Goal: Task Accomplishment & Management: Complete application form

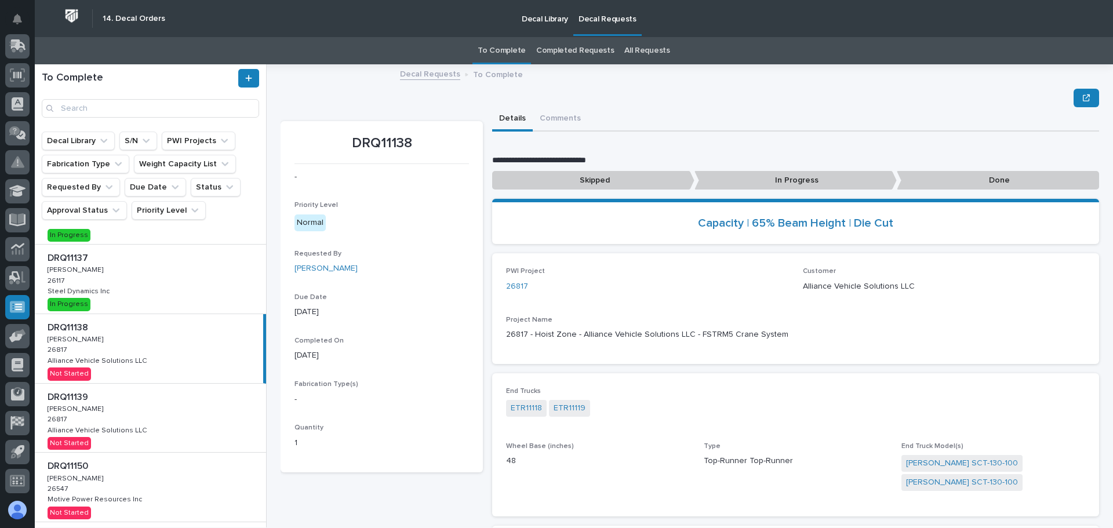
scroll to position [58, 0]
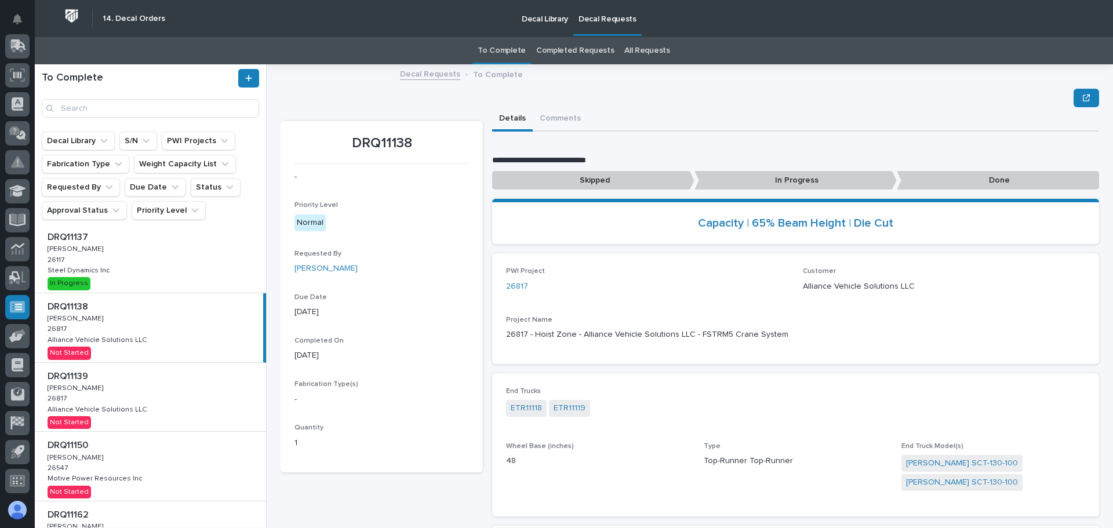
click at [173, 333] on div "DRQ11138 DRQ11138 Adam Yutzy Adam Yutzy 26817 26817 Alliance Vehicle Solutions …" at bounding box center [149, 327] width 228 height 69
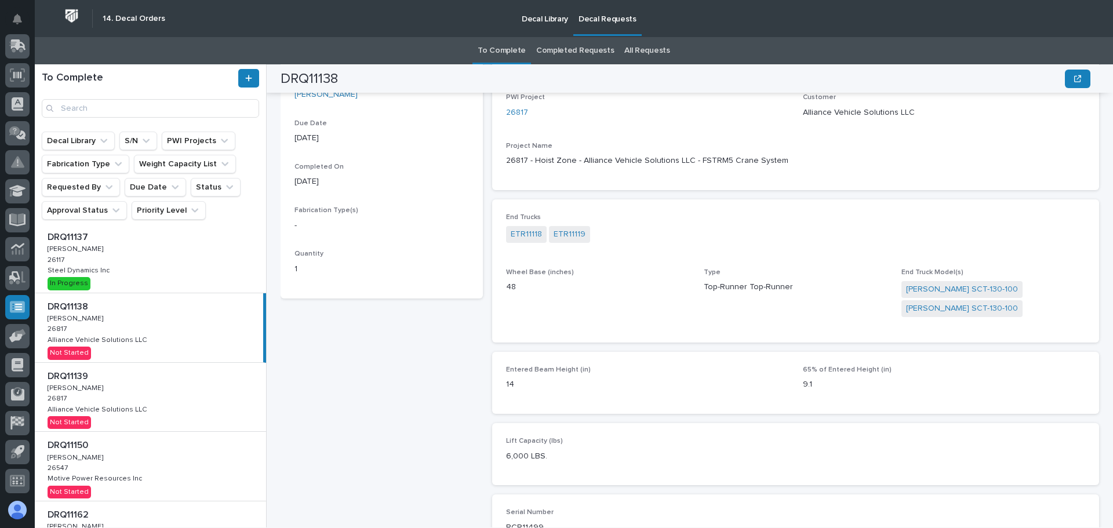
scroll to position [170, 0]
click at [508, 120] on link "26817" at bounding box center [517, 117] width 22 height 12
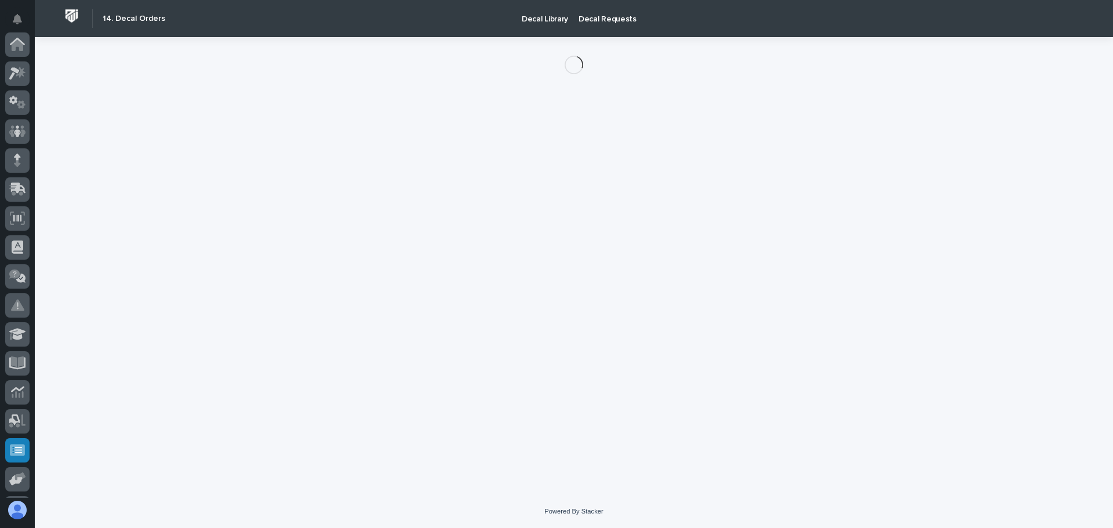
scroll to position [143, 0]
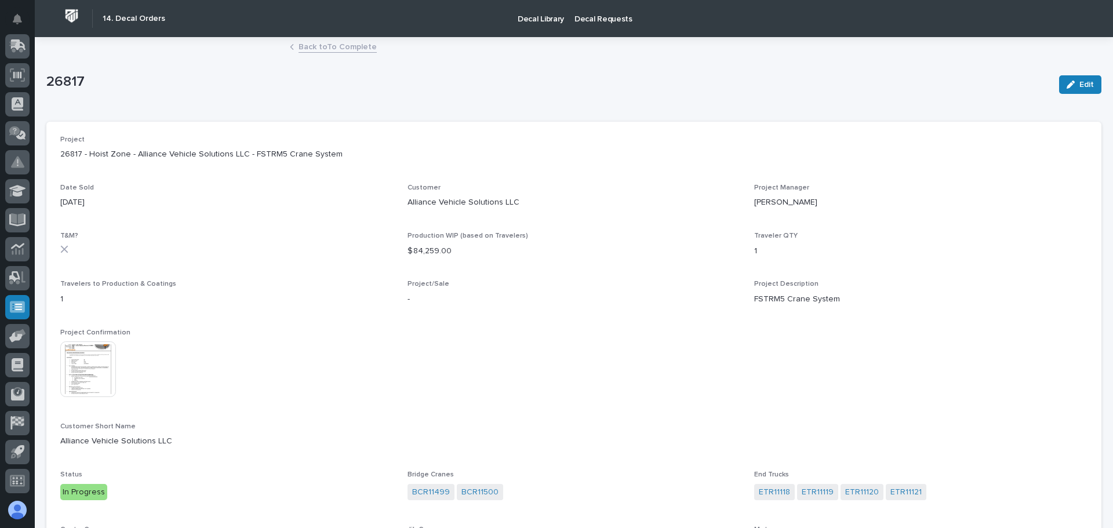
click at [98, 350] on img at bounding box center [88, 369] width 56 height 56
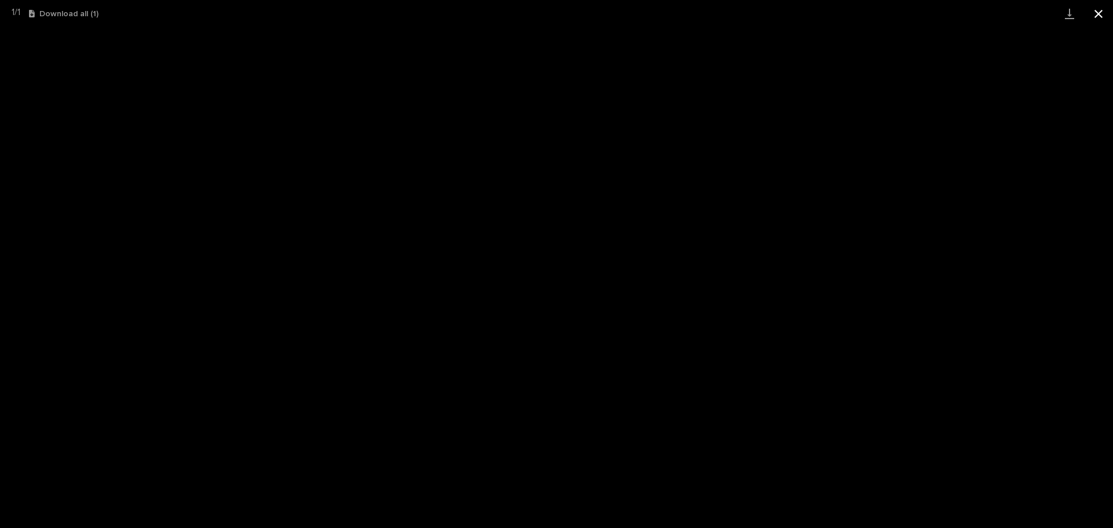
click at [1091, 13] on button "Close gallery" at bounding box center [1098, 13] width 29 height 27
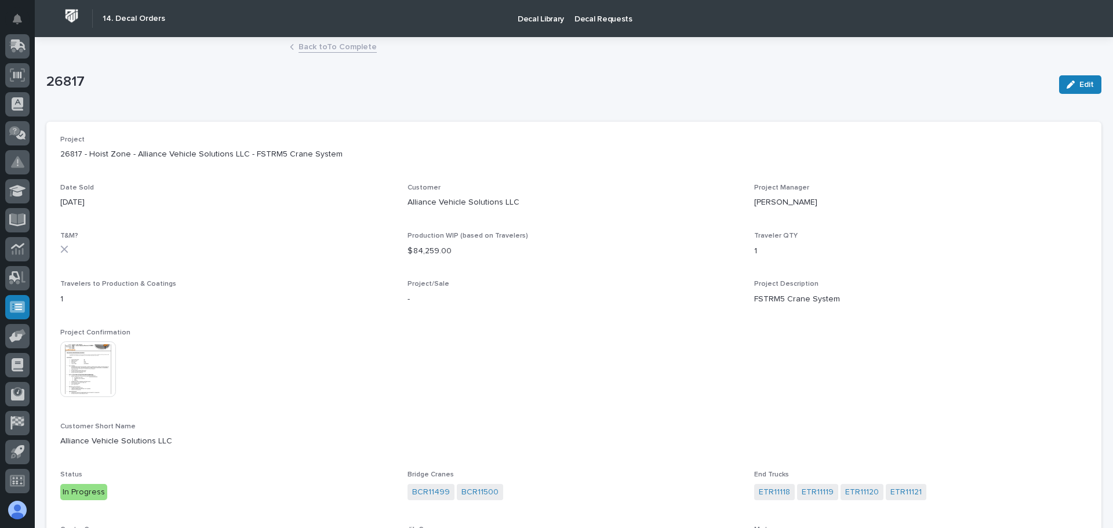
click at [336, 45] on link "Back to To Complete" at bounding box center [338, 45] width 78 height 13
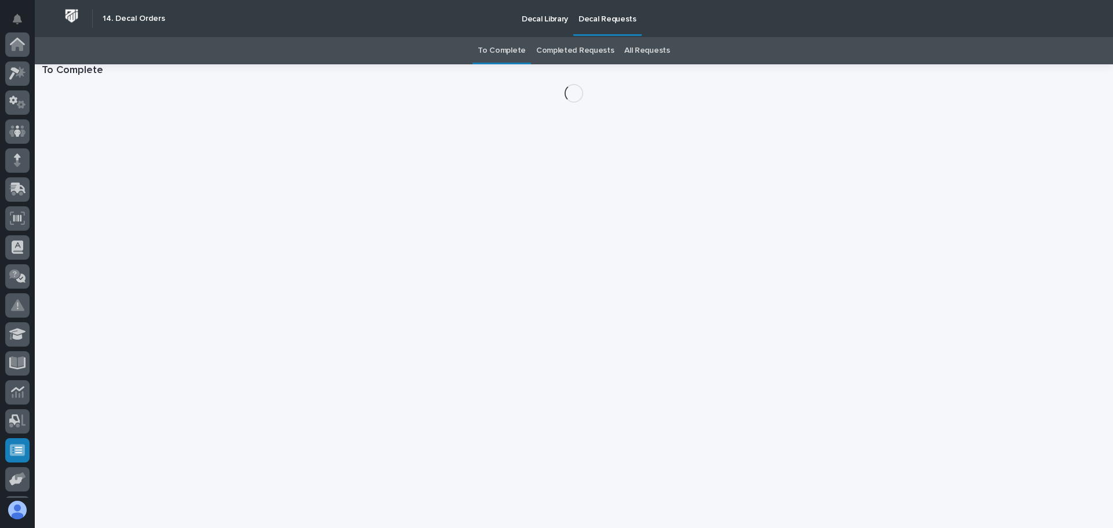
scroll to position [143, 0]
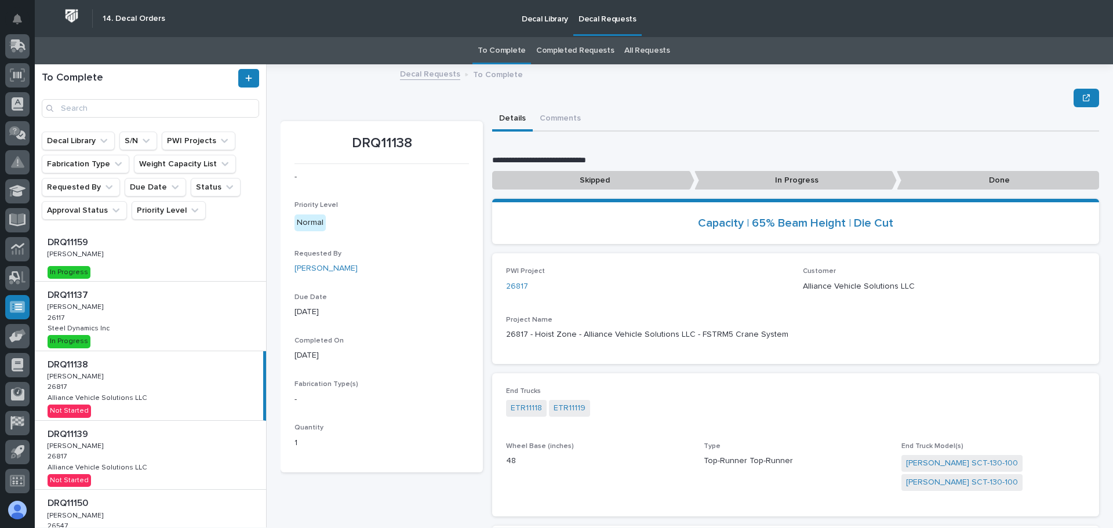
click at [757, 181] on p "In Progress" at bounding box center [795, 180] width 202 height 19
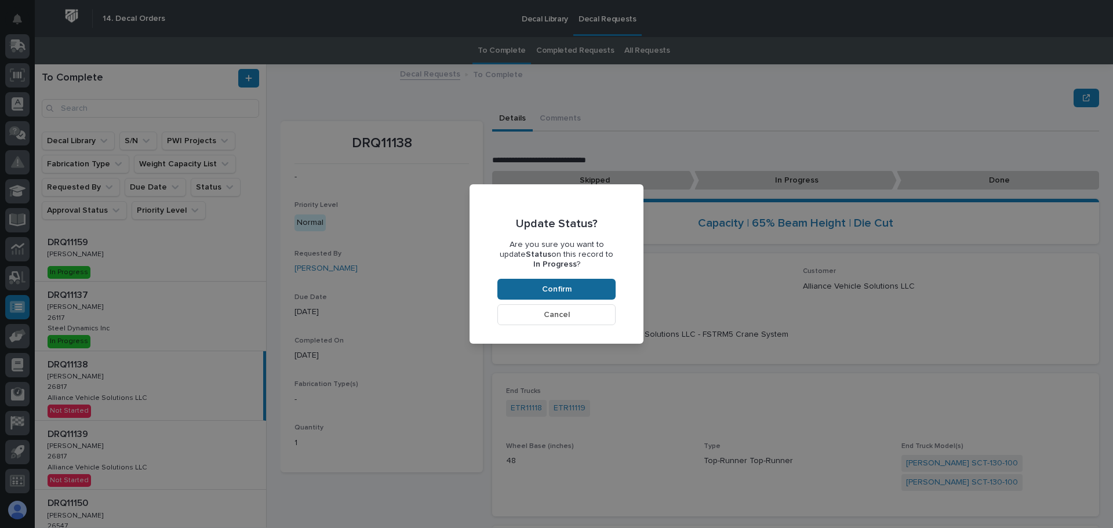
click at [589, 286] on button "Confirm" at bounding box center [556, 289] width 118 height 21
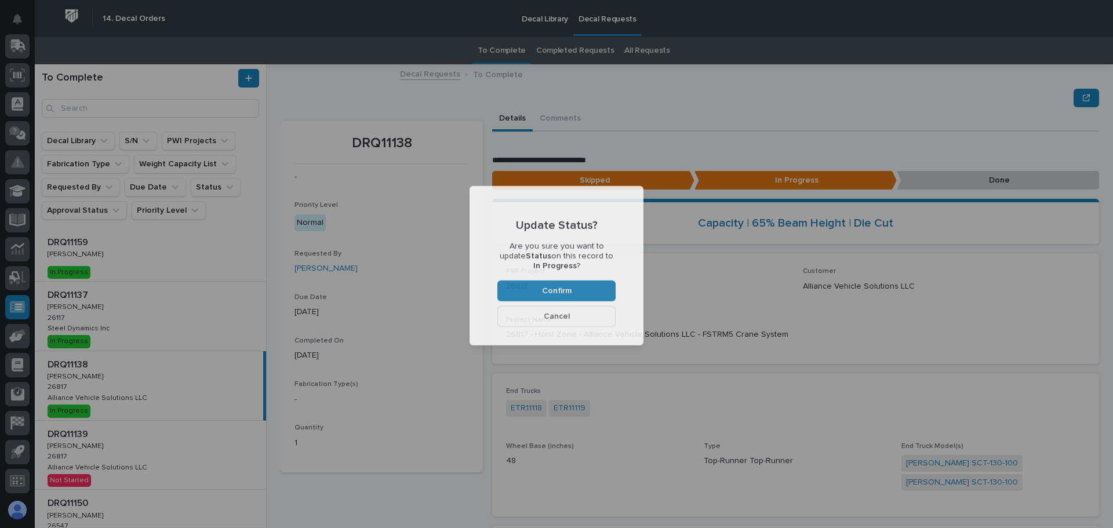
scroll to position [70, 0]
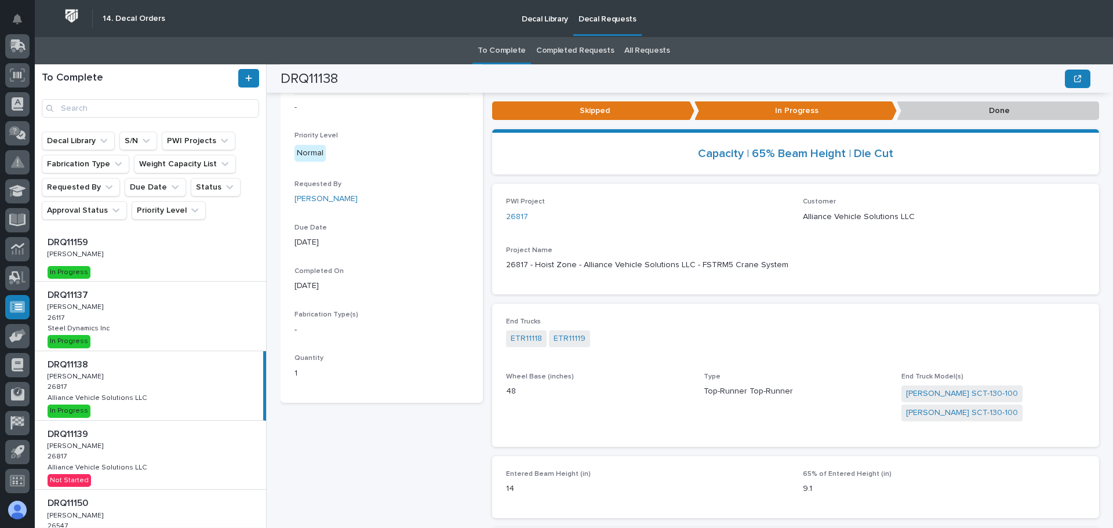
click at [148, 468] on div "DRQ11139 DRQ11139 Adam Yutzy Adam Yutzy 26817 26817 Alliance Vehicle Solutions …" at bounding box center [150, 455] width 231 height 69
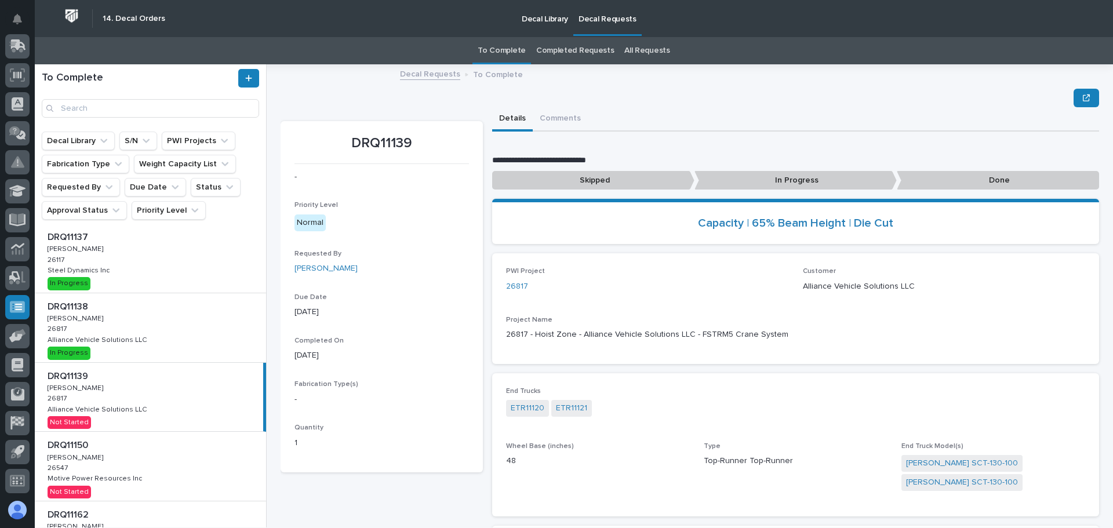
click at [791, 180] on p "In Progress" at bounding box center [795, 180] width 202 height 19
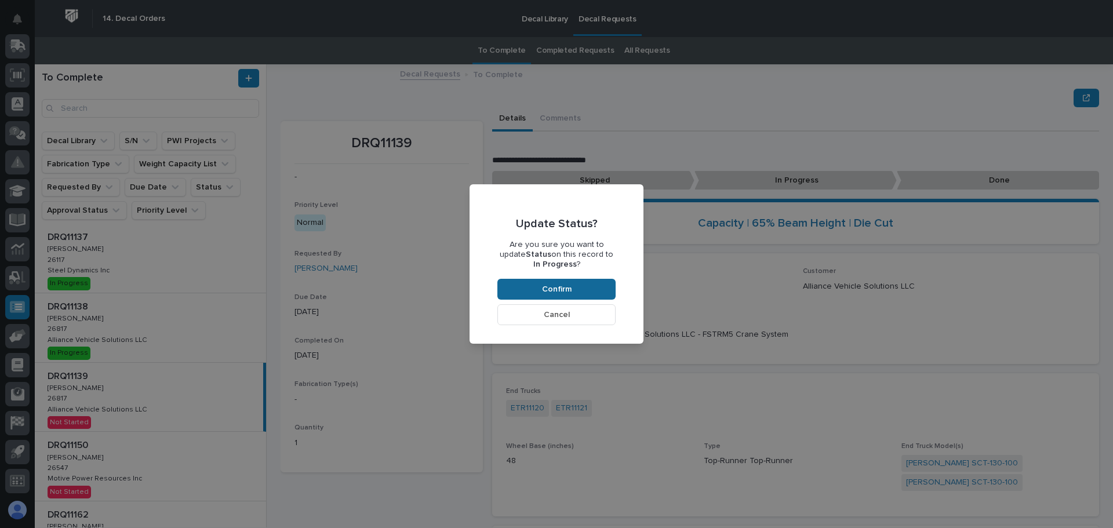
click at [564, 292] on span "Confirm" at bounding box center [557, 289] width 30 height 10
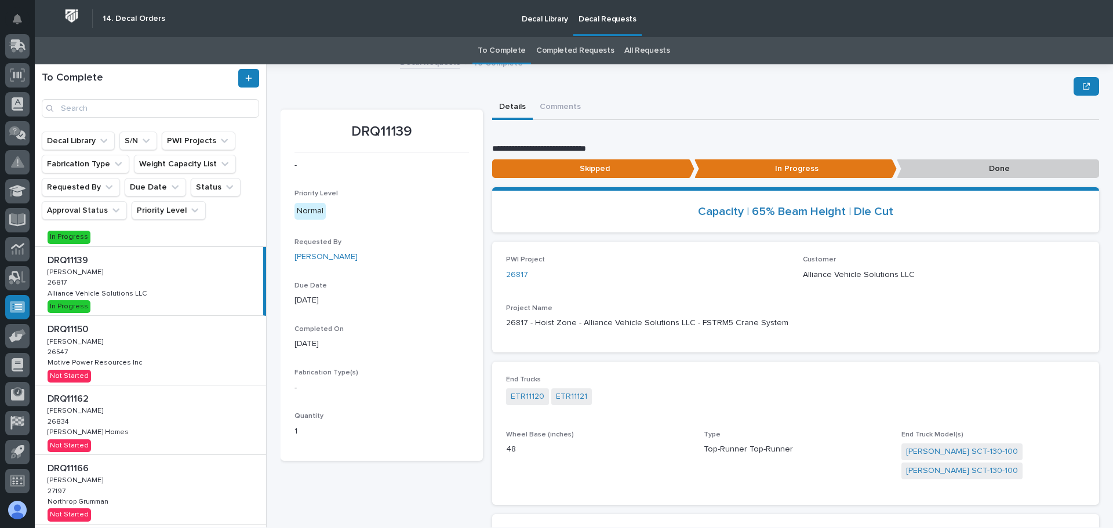
scroll to position [232, 0]
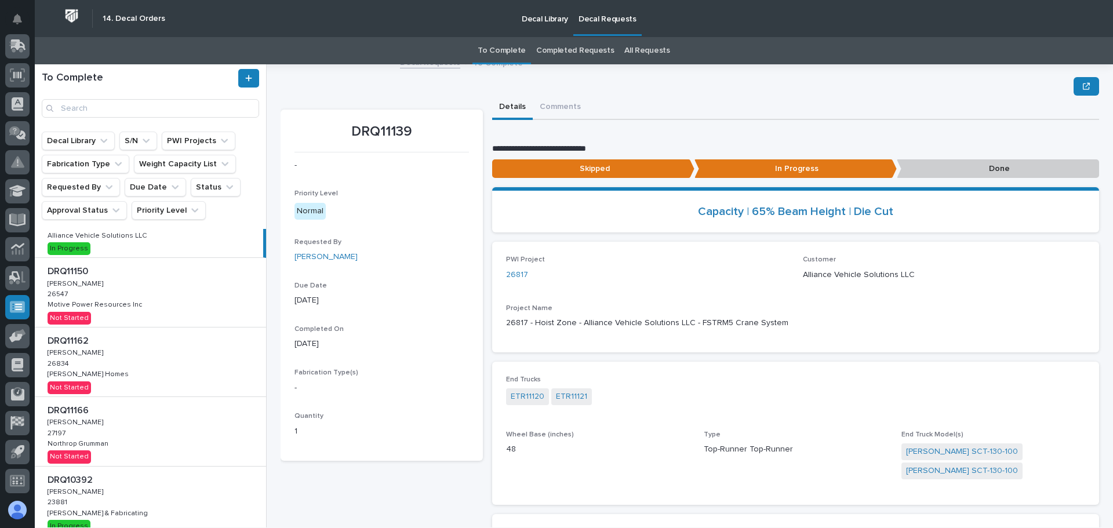
click at [195, 320] on div "DRQ11150 DRQ11150 Adam Yutzy Adam Yutzy 26547 26547 Motive Power Resources Inc …" at bounding box center [150, 292] width 231 height 69
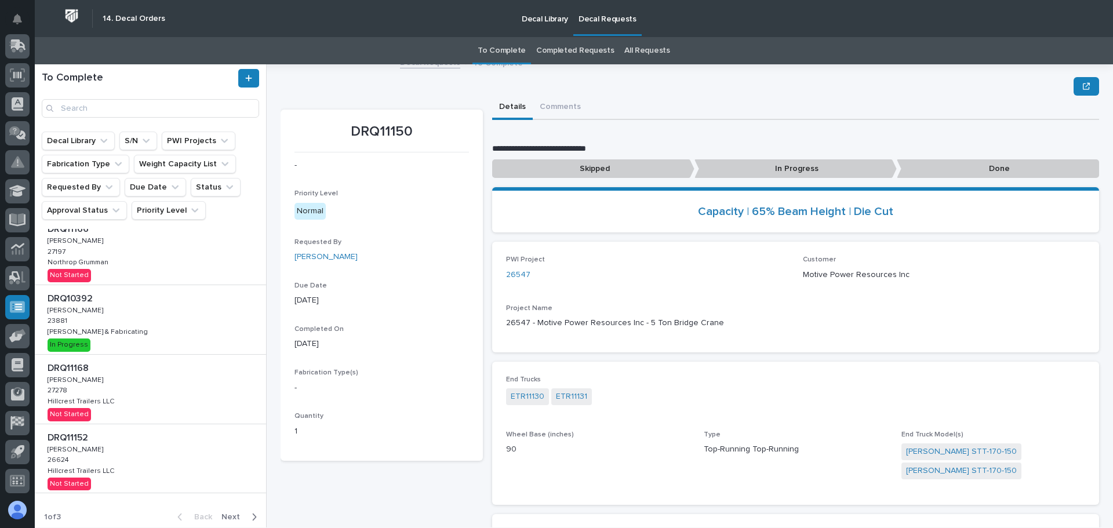
scroll to position [418, 0]
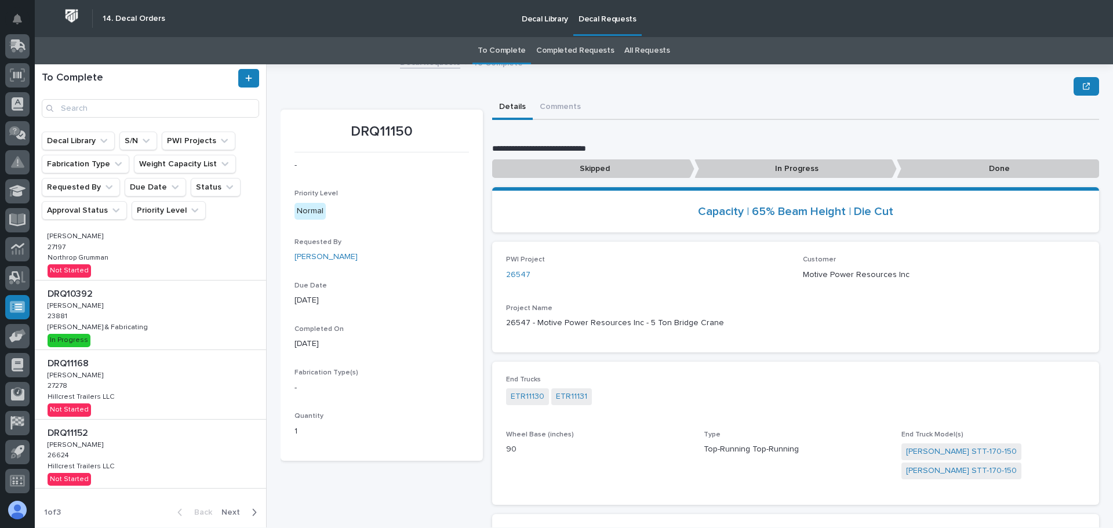
click at [247, 510] on div "button" at bounding box center [252, 512] width 10 height 10
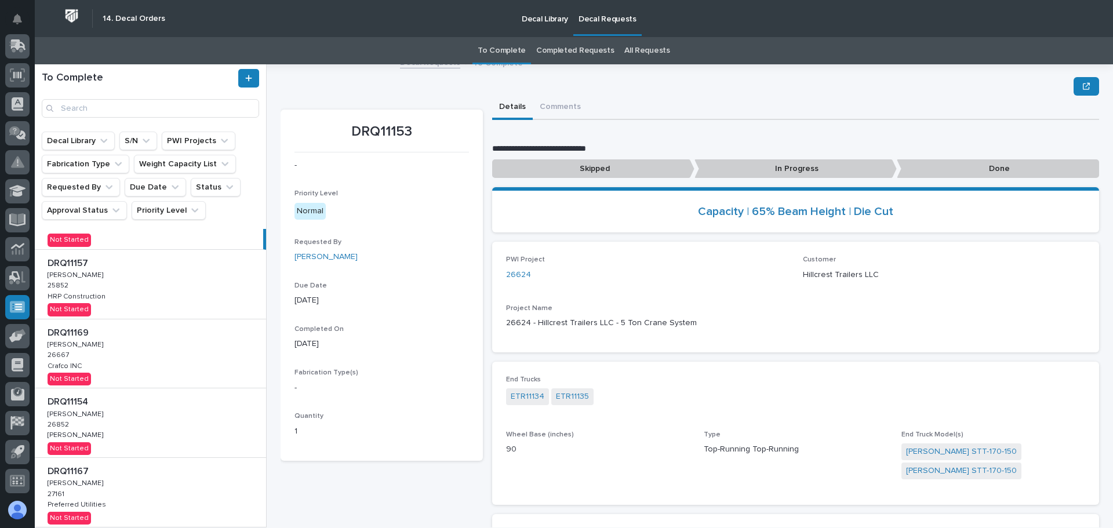
scroll to position [28, 0]
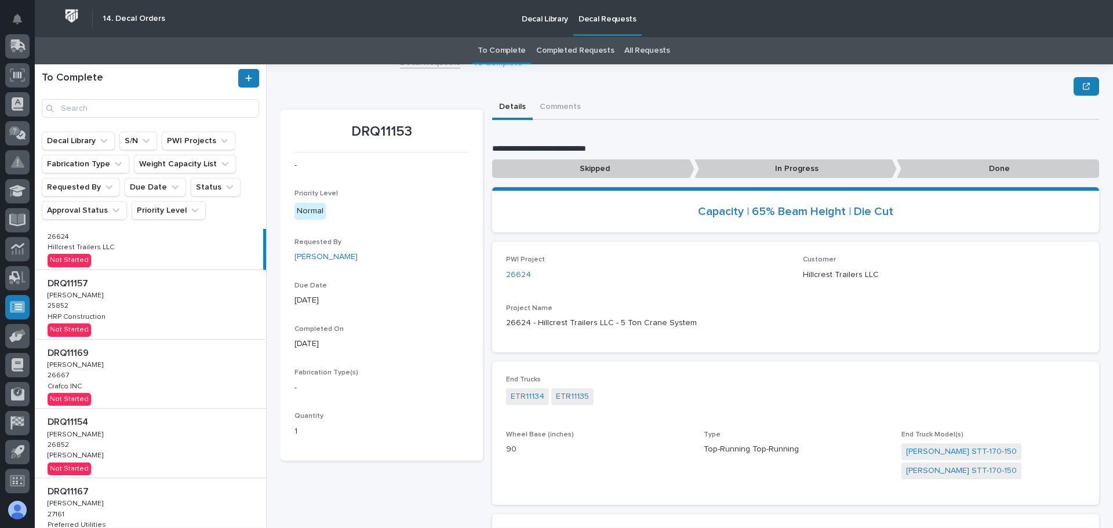
click at [170, 320] on div "DRQ11157 DRQ11157 Adam Yutzy Adam Yutzy 25852 25852 HRP Construction HRP Constr…" at bounding box center [150, 304] width 231 height 69
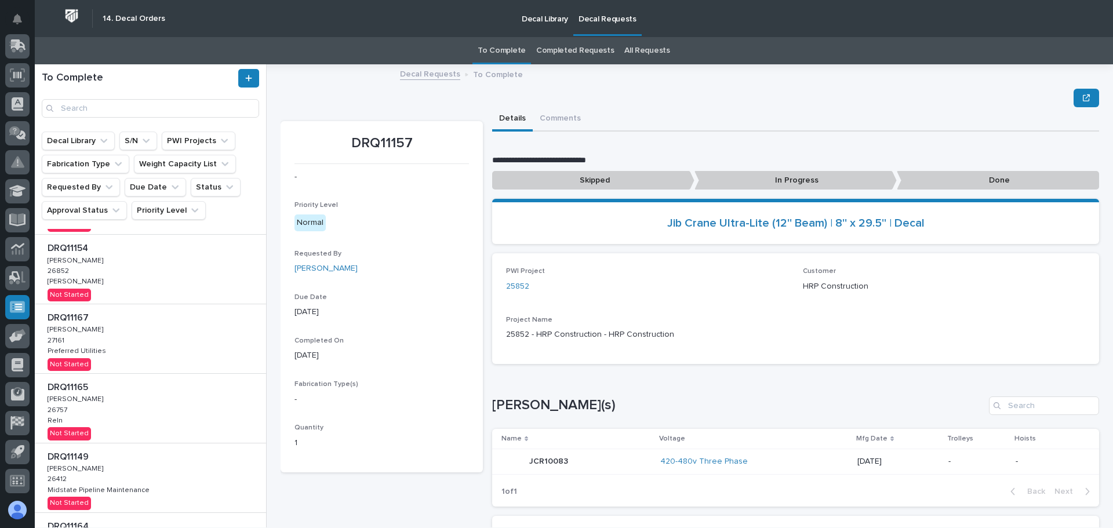
scroll to position [434, 0]
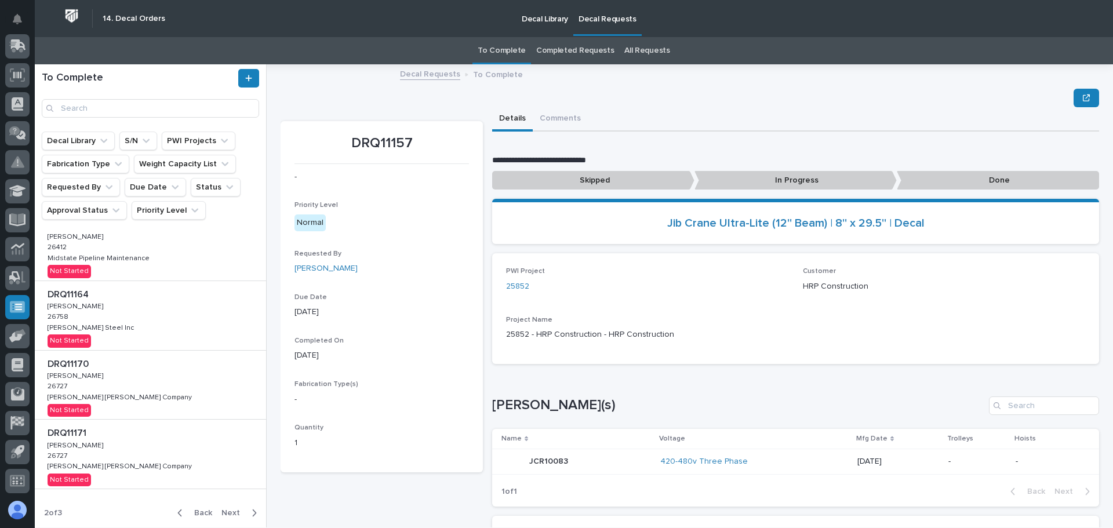
click at [190, 512] on span "Back" at bounding box center [199, 513] width 25 height 10
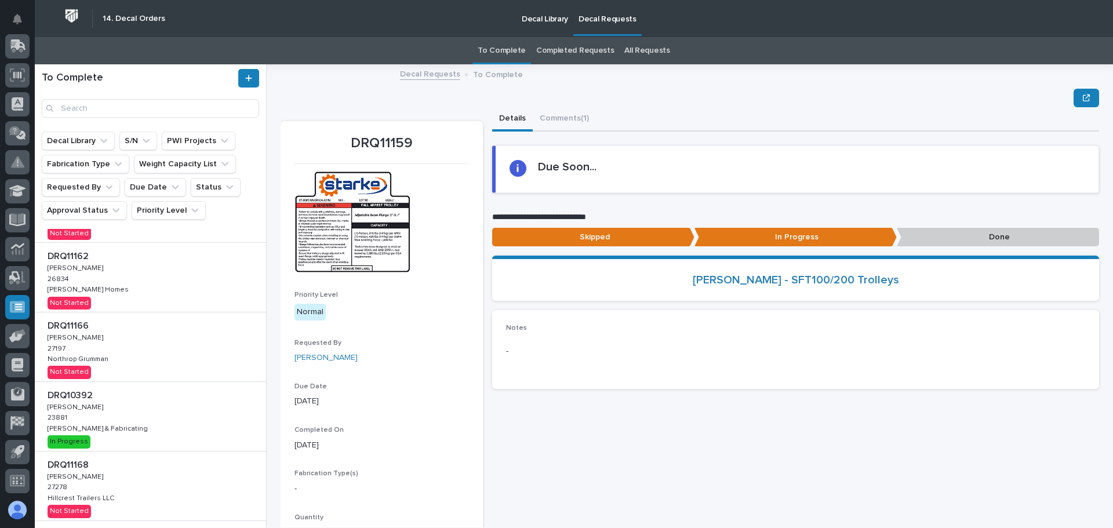
scroll to position [302, 0]
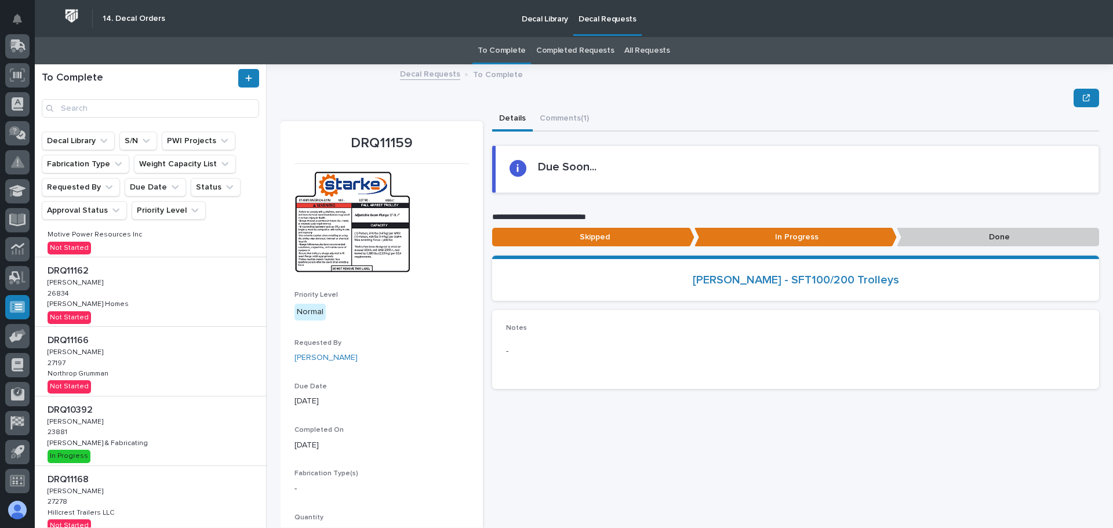
click at [183, 433] on div "DRQ10392 DRQ10392 Adam Yutzy Adam Yutzy 23881 23881 Jomar Machining & Fabricati…" at bounding box center [150, 430] width 231 height 69
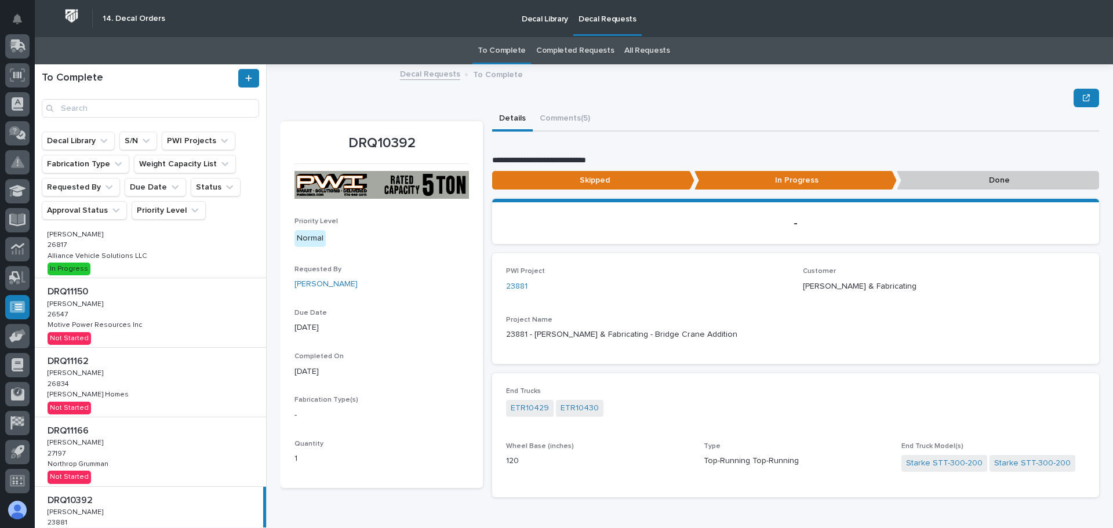
scroll to position [232, 0]
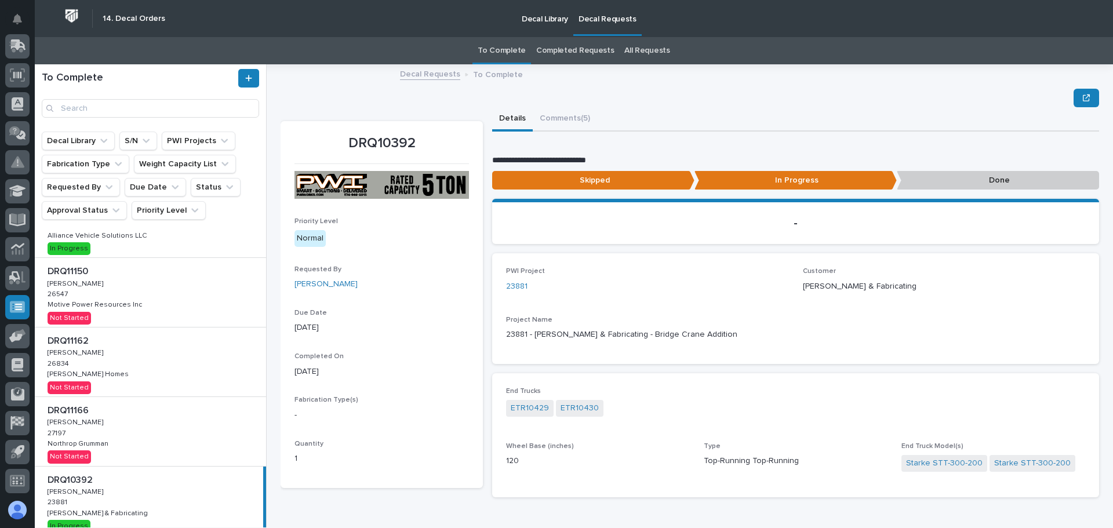
click at [185, 302] on div "DRQ11150 DRQ11150 Adam Yutzy Adam Yutzy 26547 26547 Motive Power Resources Inc …" at bounding box center [150, 292] width 231 height 69
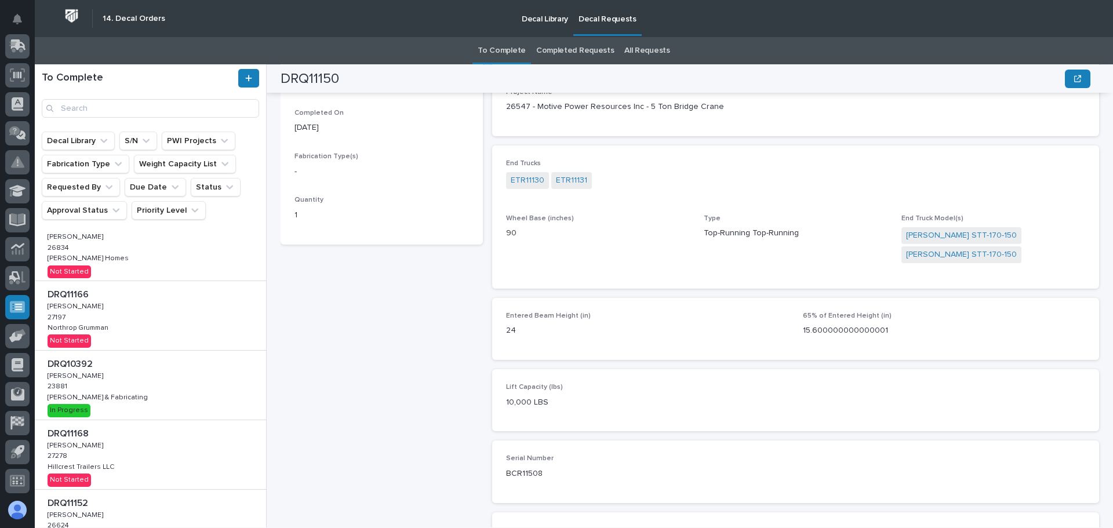
scroll to position [170, 0]
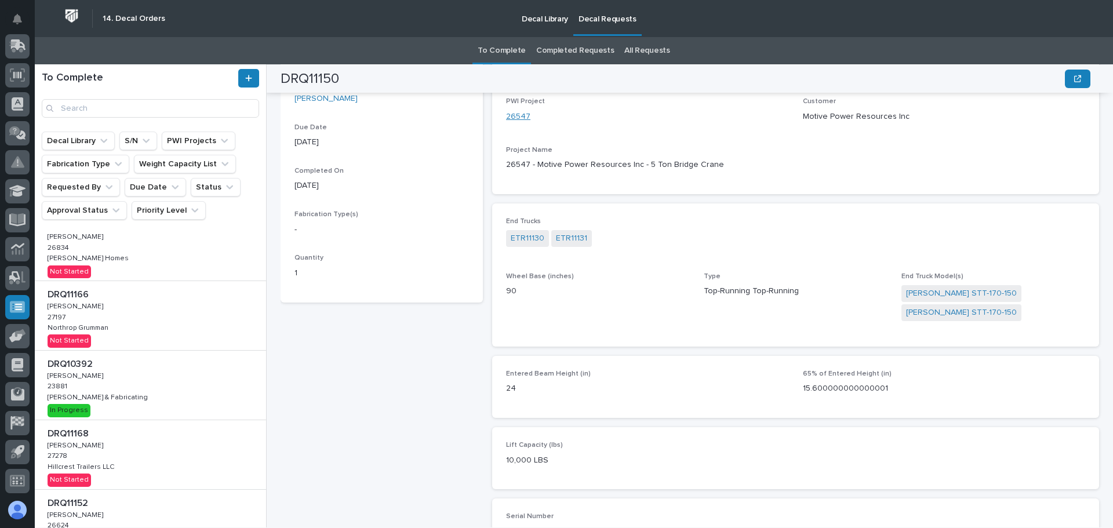
click at [525, 118] on link "26547" at bounding box center [518, 117] width 24 height 12
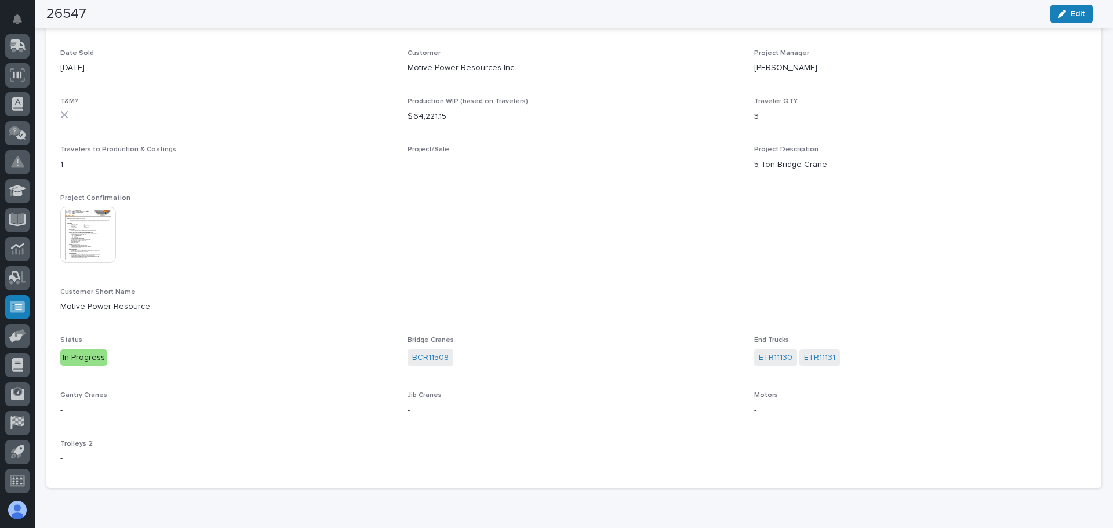
scroll to position [116, 0]
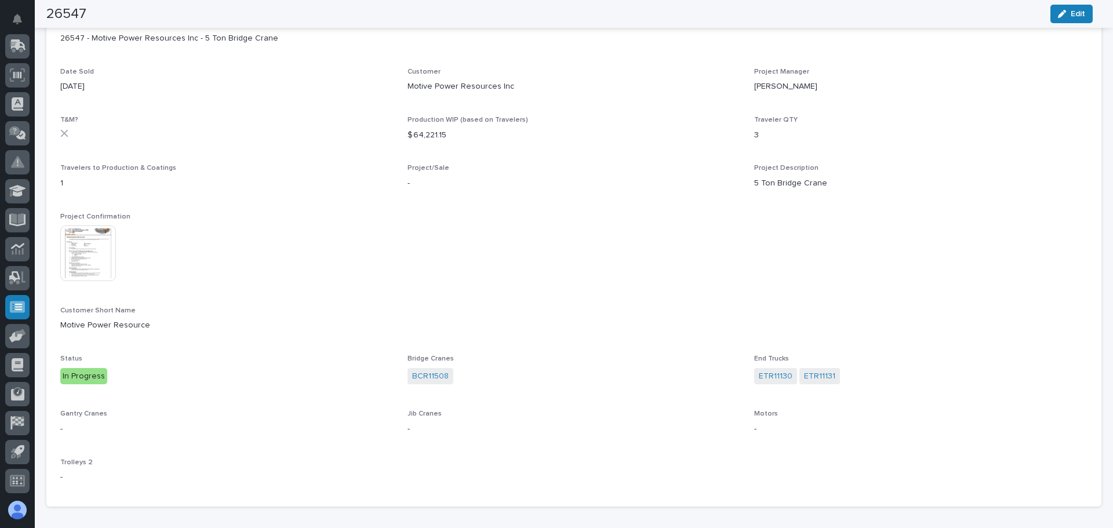
click at [96, 258] on img at bounding box center [88, 253] width 56 height 56
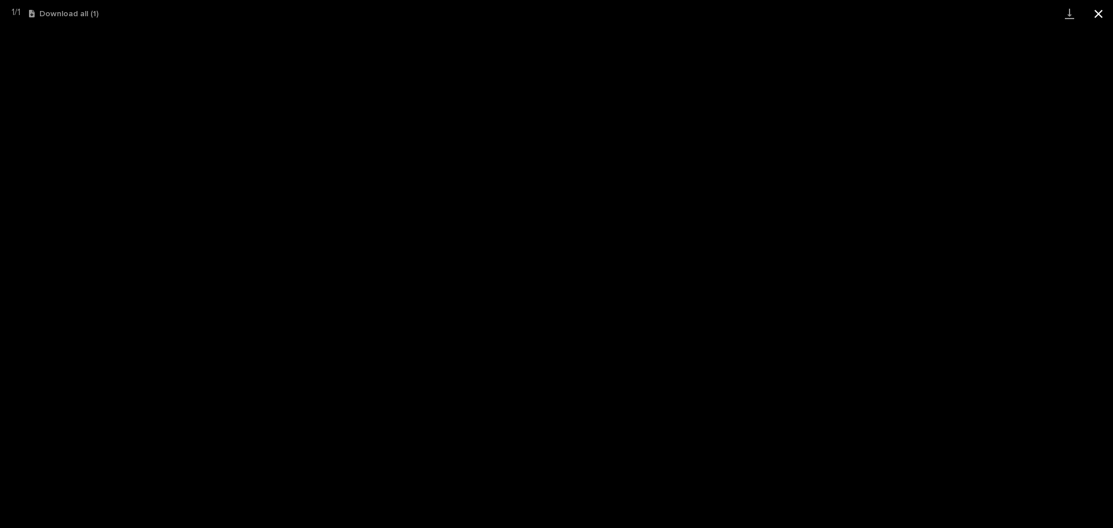
click at [1099, 11] on button "Close gallery" at bounding box center [1098, 13] width 29 height 27
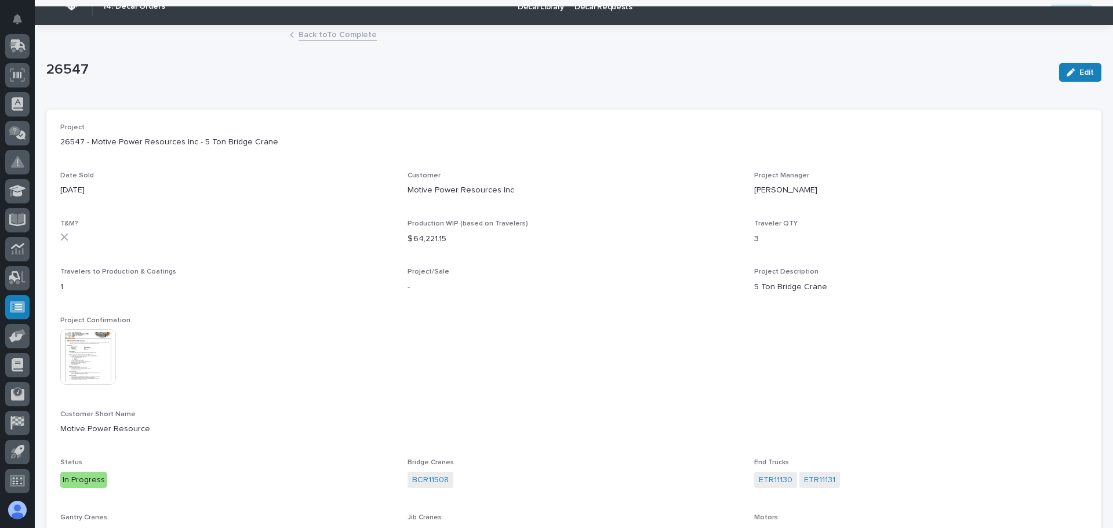
scroll to position [0, 0]
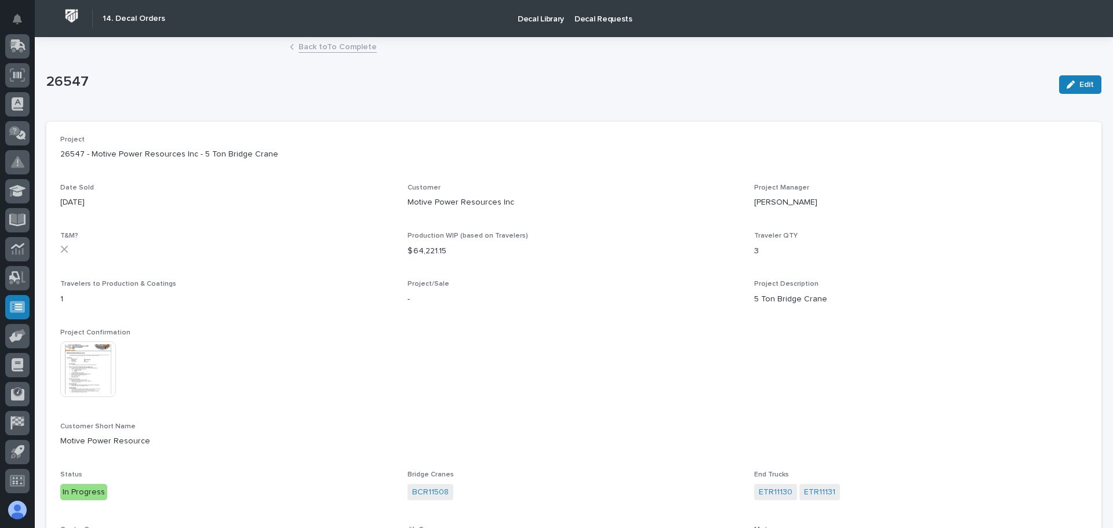
click at [321, 46] on link "Back to To Complete" at bounding box center [338, 45] width 78 height 13
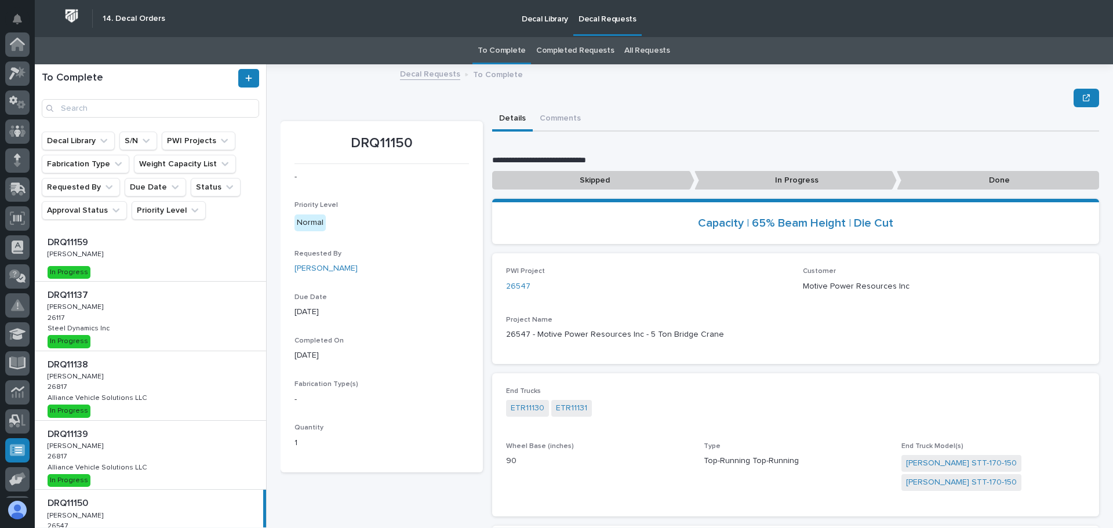
scroll to position [143, 0]
click at [806, 179] on p "In Progress" at bounding box center [795, 180] width 202 height 19
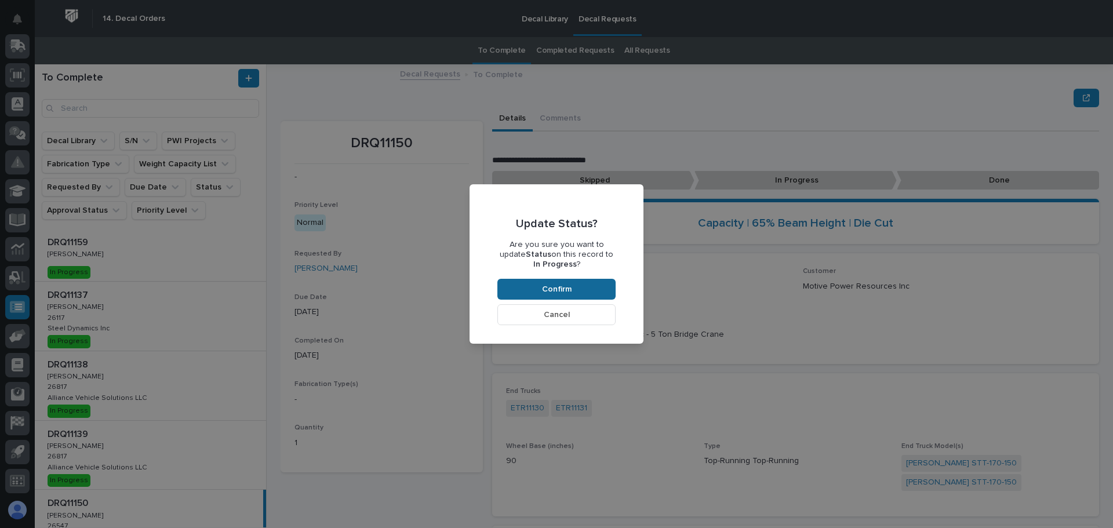
click at [555, 287] on span "Confirm" at bounding box center [557, 289] width 30 height 10
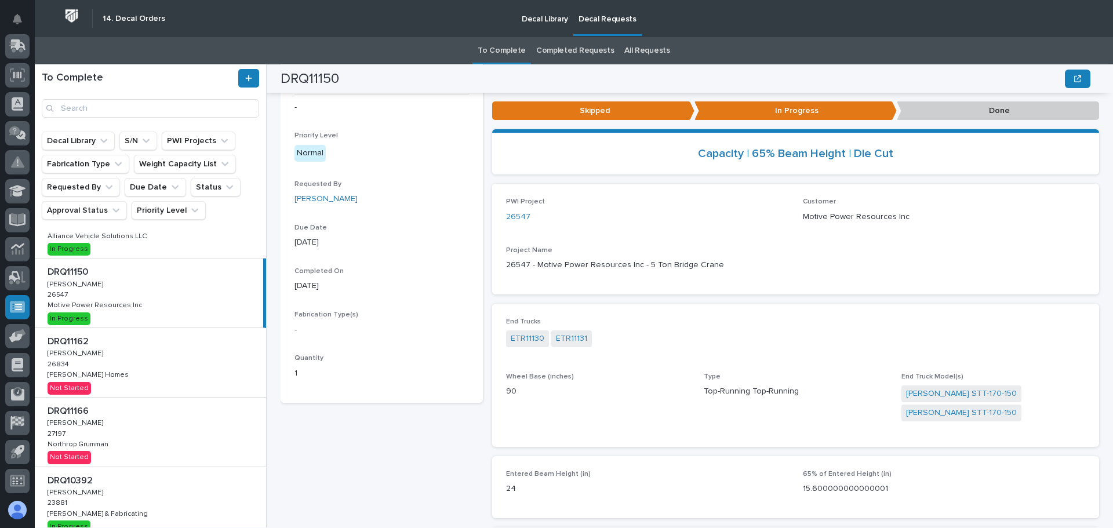
scroll to position [232, 0]
click at [210, 353] on div "DRQ11162 DRQ11162 Adam Yutzy Adam Yutzy 26834 26834 Clayton Homes Clayton Homes…" at bounding box center [150, 362] width 231 height 69
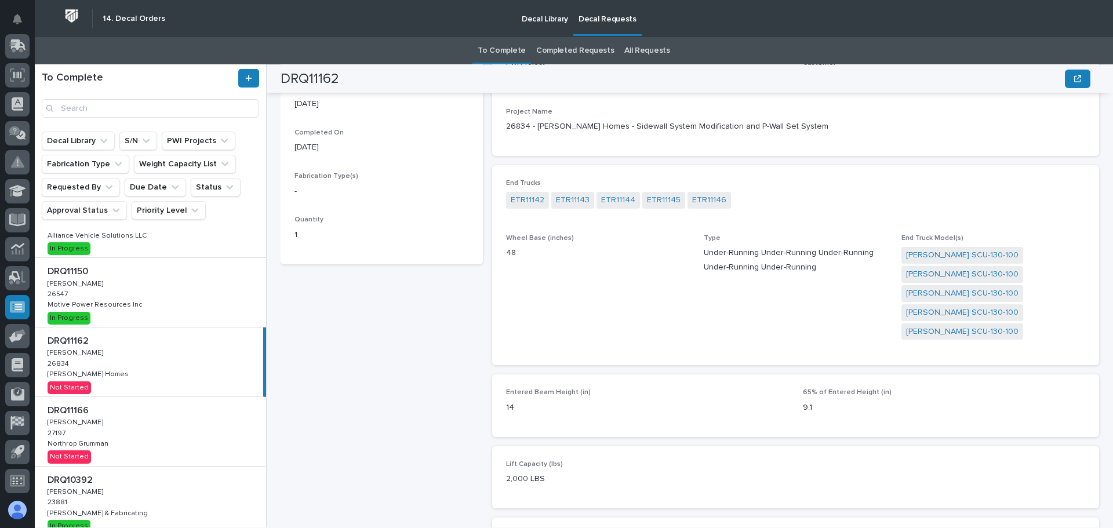
scroll to position [150, 0]
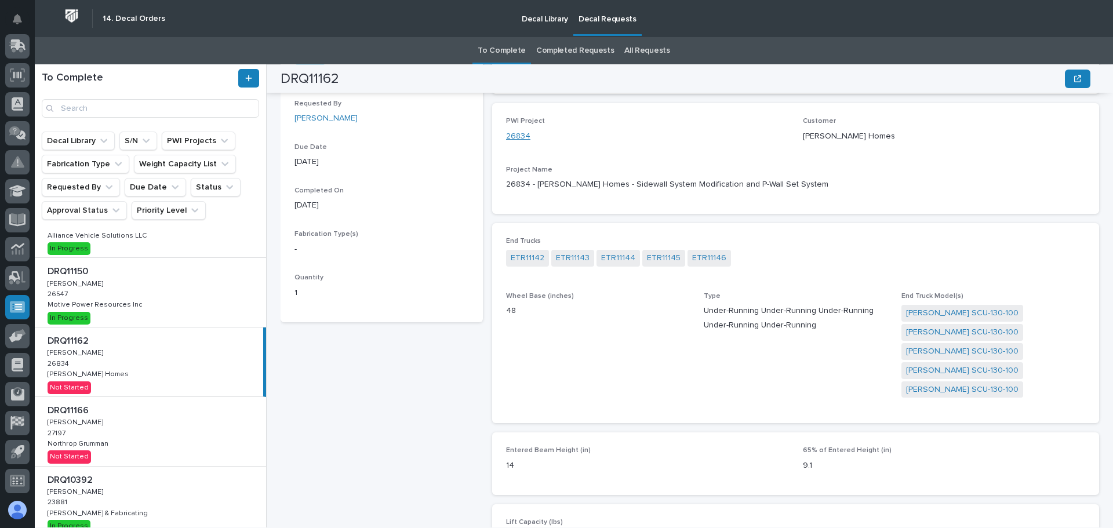
click at [514, 137] on link "26834" at bounding box center [518, 136] width 24 height 12
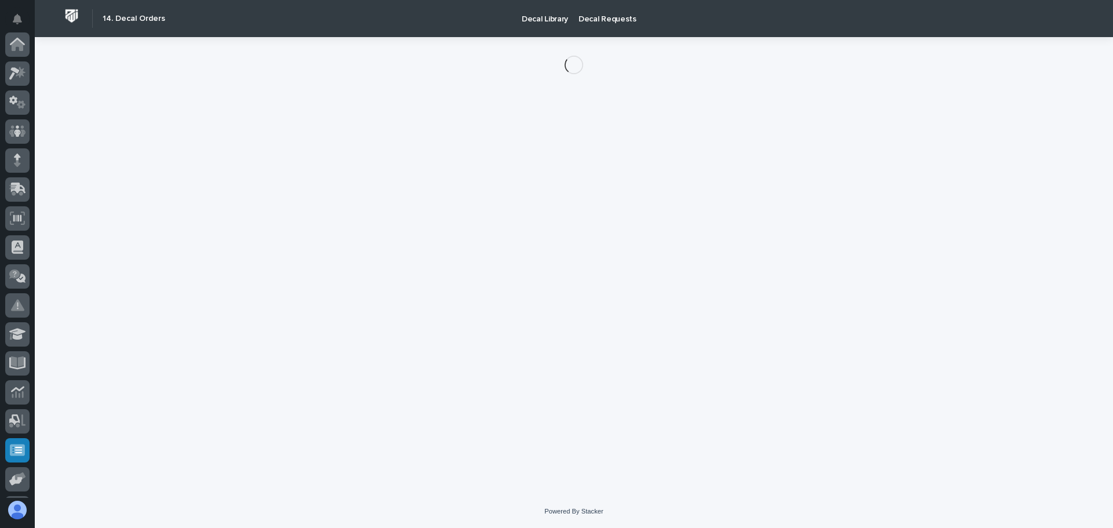
scroll to position [143, 0]
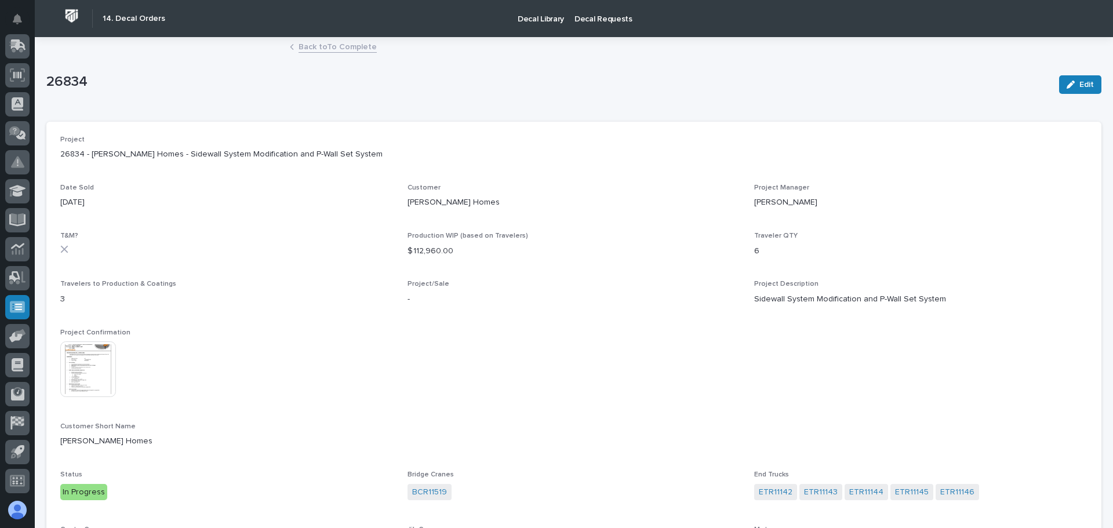
click at [100, 379] on img at bounding box center [88, 369] width 56 height 56
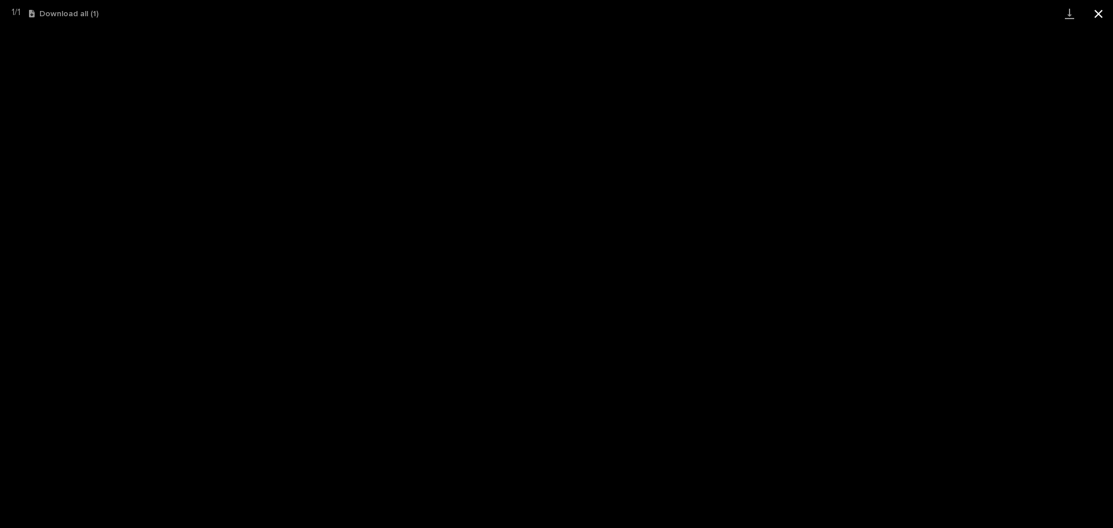
click at [1096, 16] on button "Close gallery" at bounding box center [1098, 13] width 29 height 27
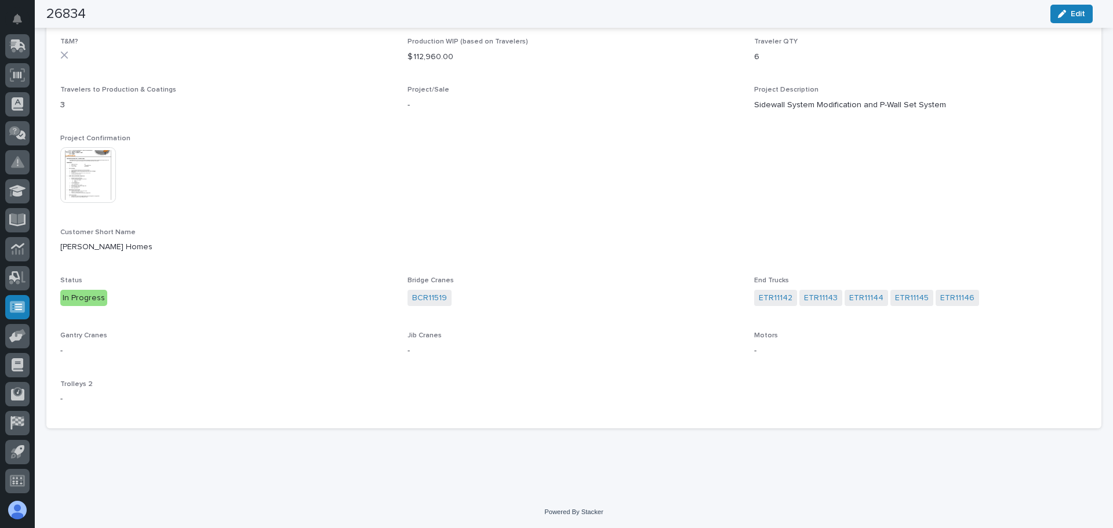
scroll to position [0, 0]
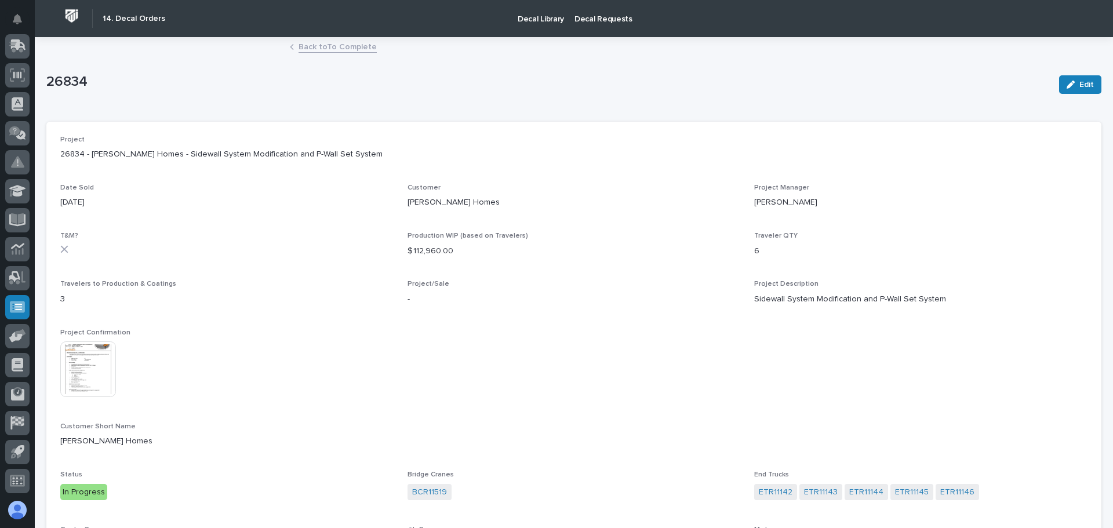
click at [325, 45] on link "Back to To Complete" at bounding box center [338, 45] width 78 height 13
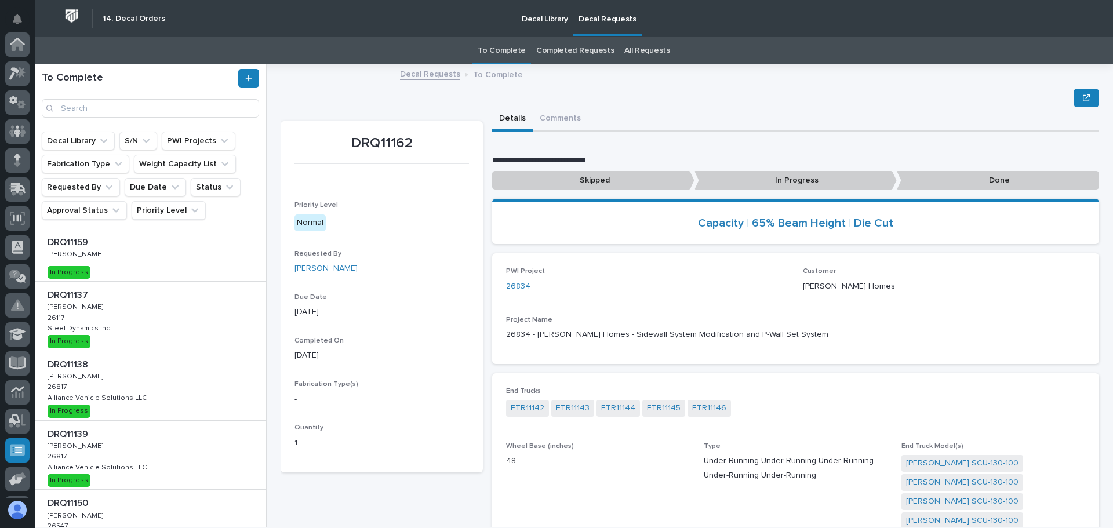
scroll to position [143, 0]
click at [777, 180] on p "In Progress" at bounding box center [795, 180] width 202 height 19
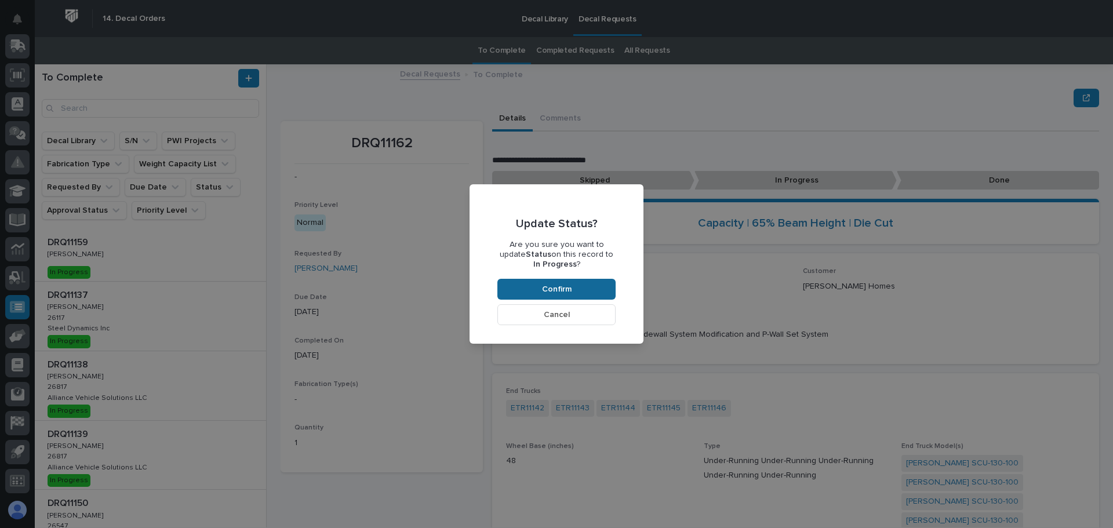
click at [590, 282] on button "Confirm" at bounding box center [556, 289] width 118 height 21
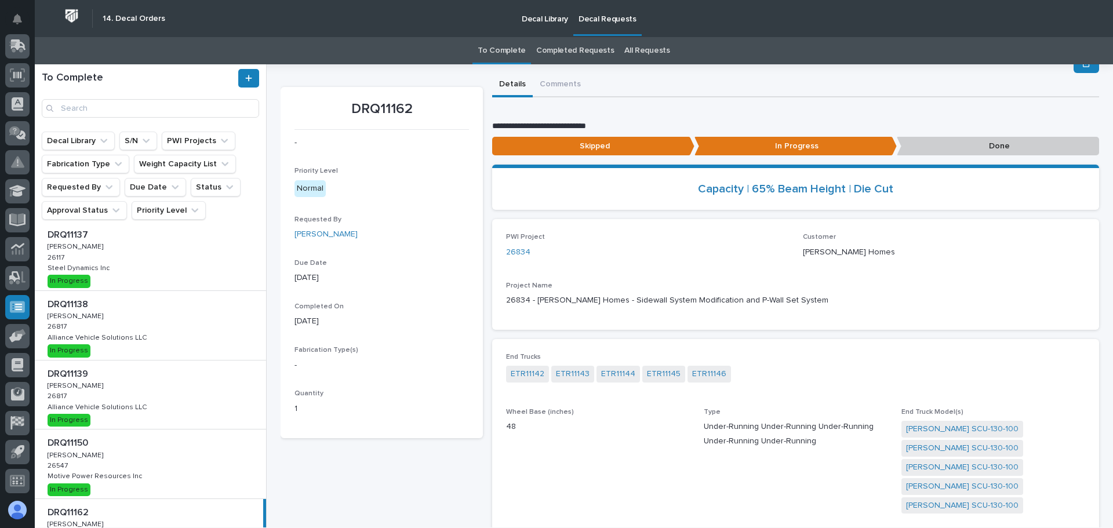
scroll to position [58, 0]
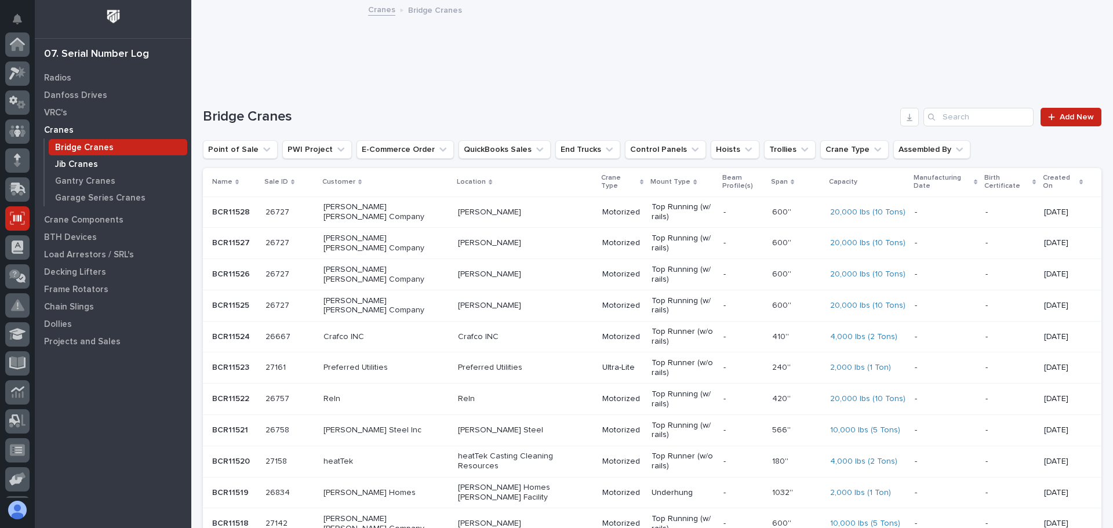
scroll to position [143, 0]
click at [95, 216] on p "Crane Components" at bounding box center [83, 220] width 79 height 10
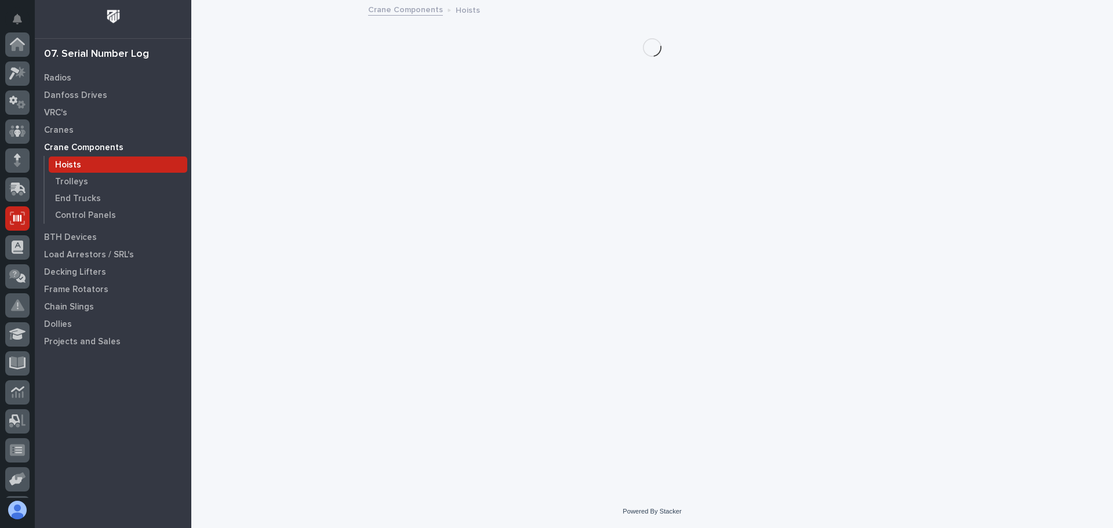
scroll to position [143, 0]
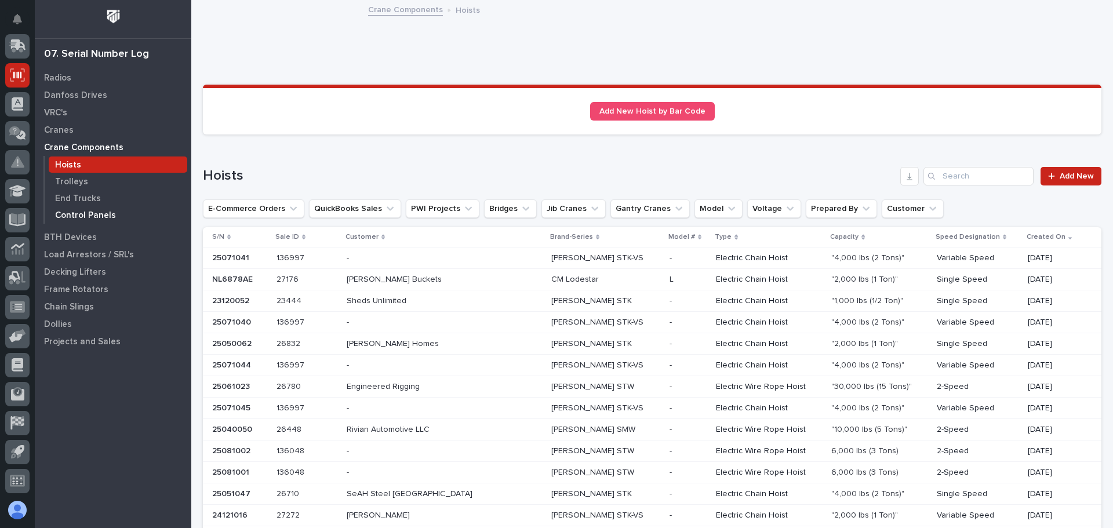
click at [90, 212] on p "Control Panels" at bounding box center [85, 215] width 61 height 10
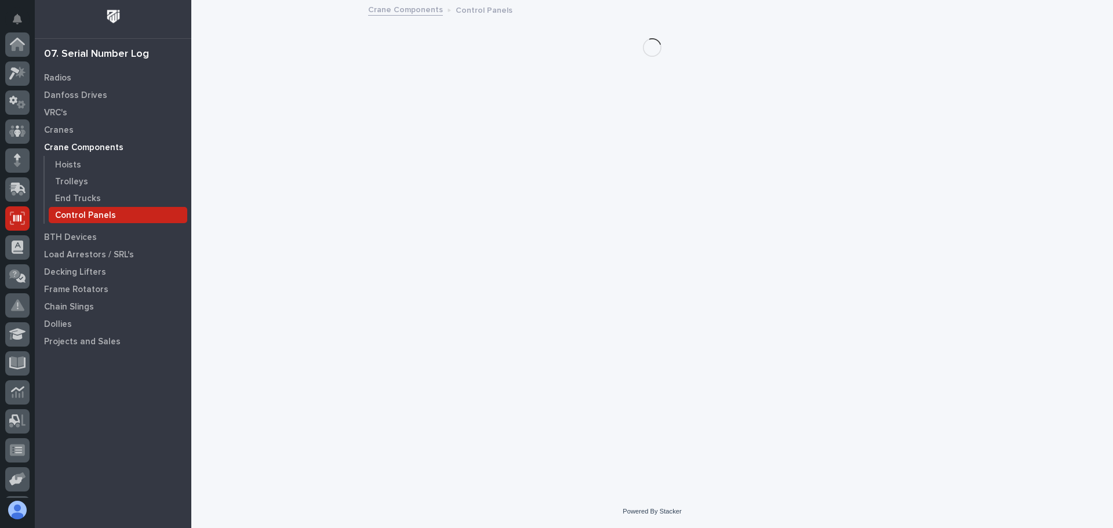
scroll to position [143, 0]
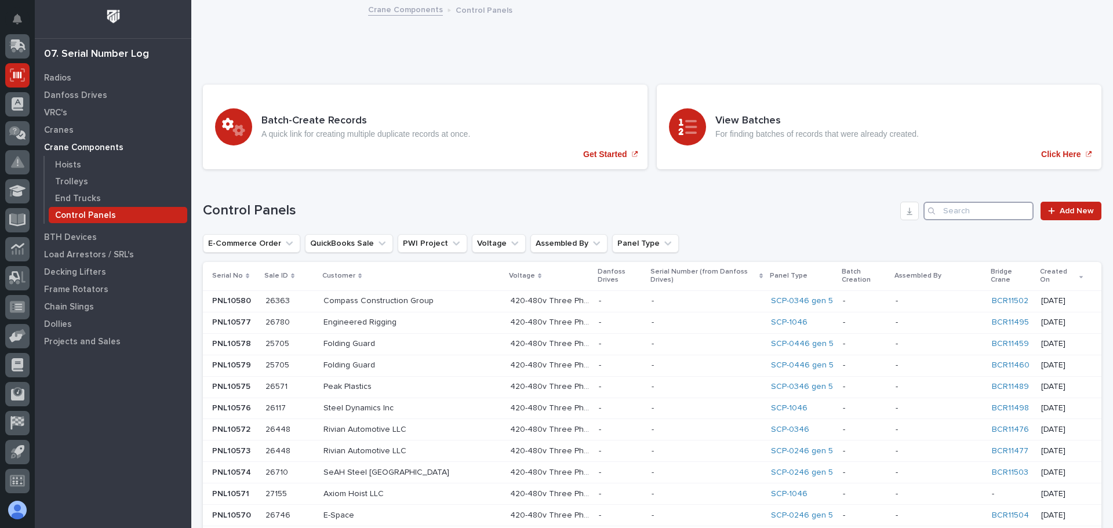
click at [958, 207] on input "Search" at bounding box center [978, 211] width 110 height 19
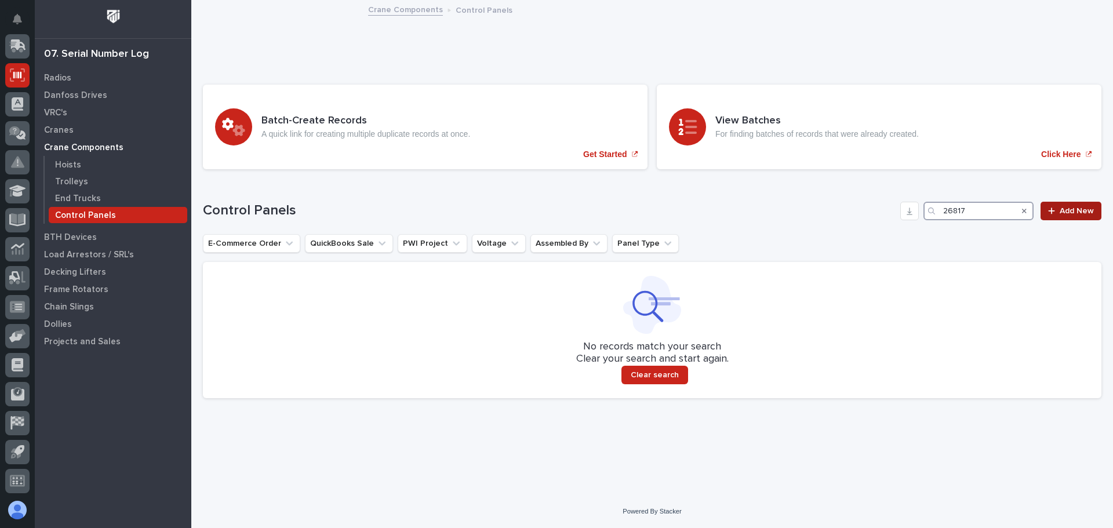
type input "26817"
click at [1049, 207] on icon at bounding box center [1051, 211] width 7 height 8
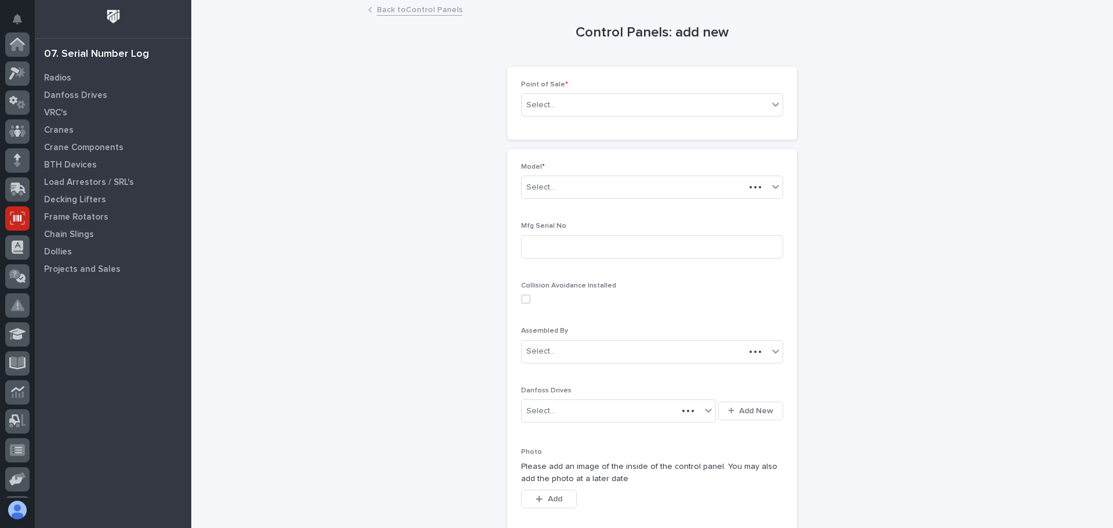
scroll to position [143, 0]
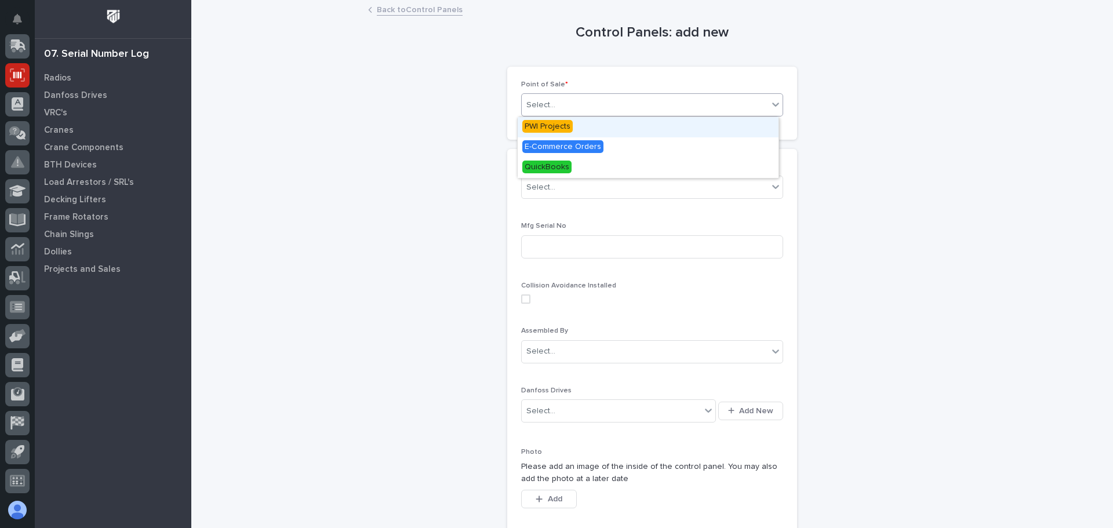
click at [770, 108] on icon at bounding box center [776, 105] width 12 height 12
click at [555, 131] on span "PWI Projects" at bounding box center [547, 126] width 50 height 13
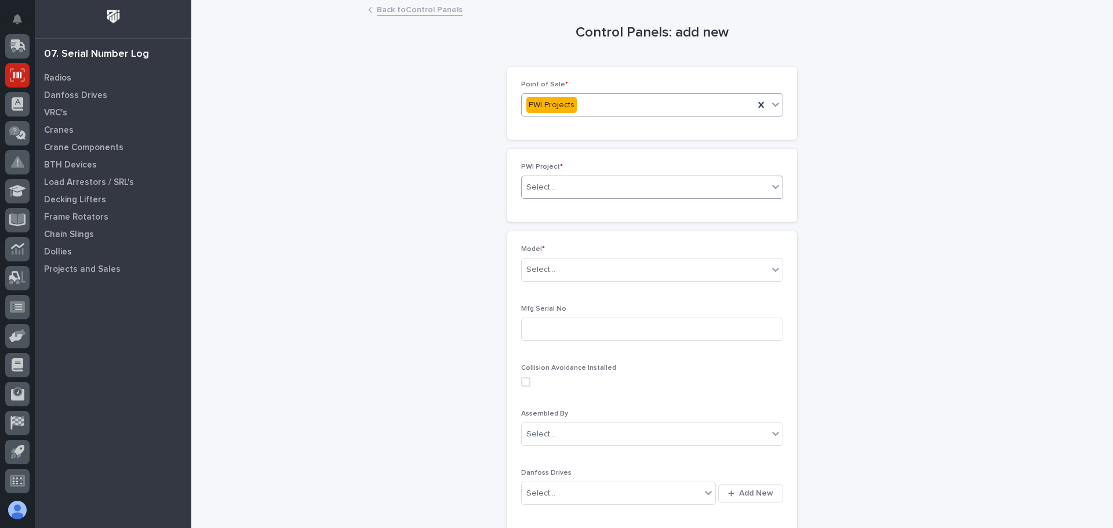
click at [642, 187] on div "Select..." at bounding box center [645, 187] width 246 height 19
type input "*****"
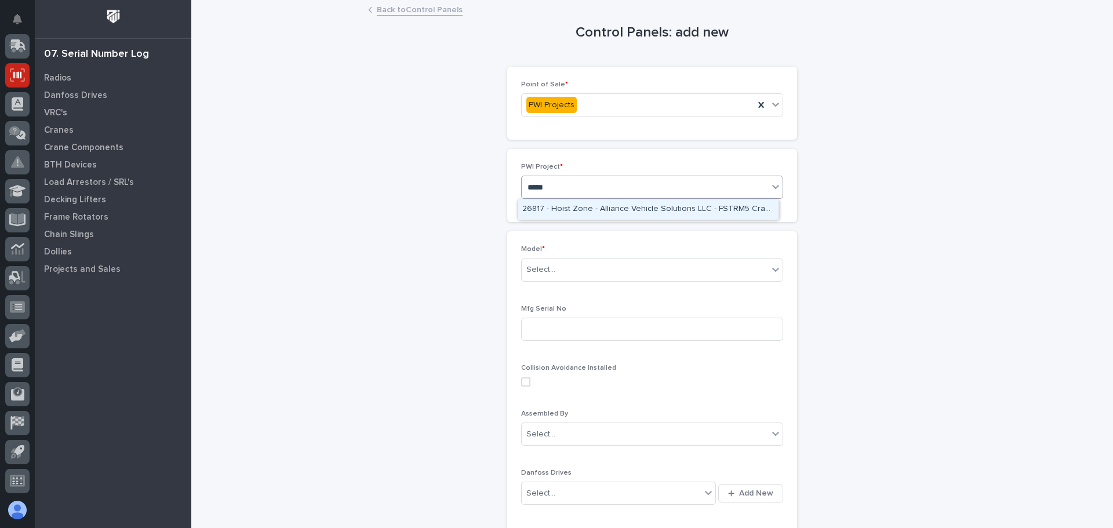
click at [664, 205] on div "26817 - Hoist Zone - Alliance Vehicle Solutions LLC - FSTRM5 Crane System" at bounding box center [648, 209] width 261 height 20
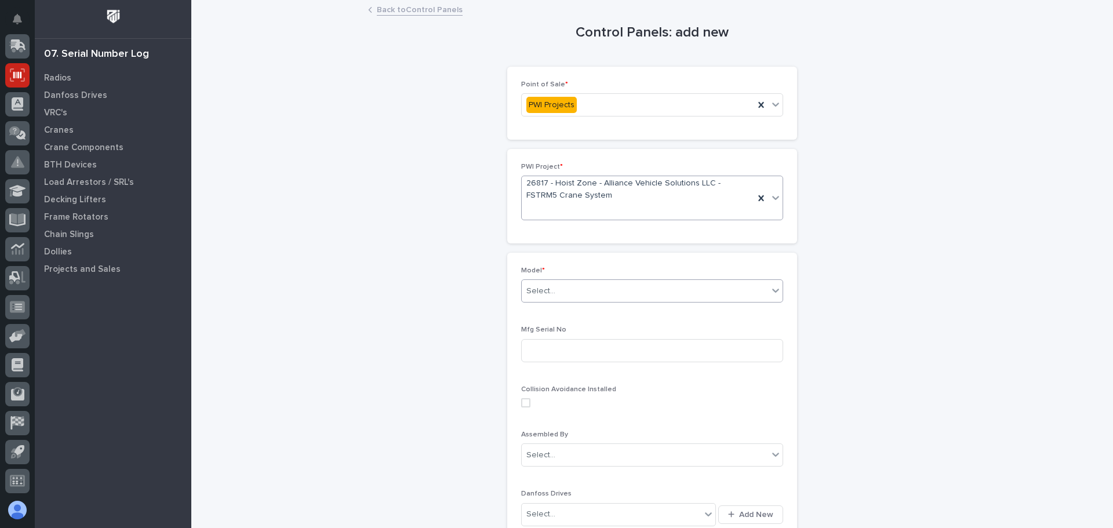
click at [603, 285] on div "Select..." at bounding box center [645, 291] width 246 height 19
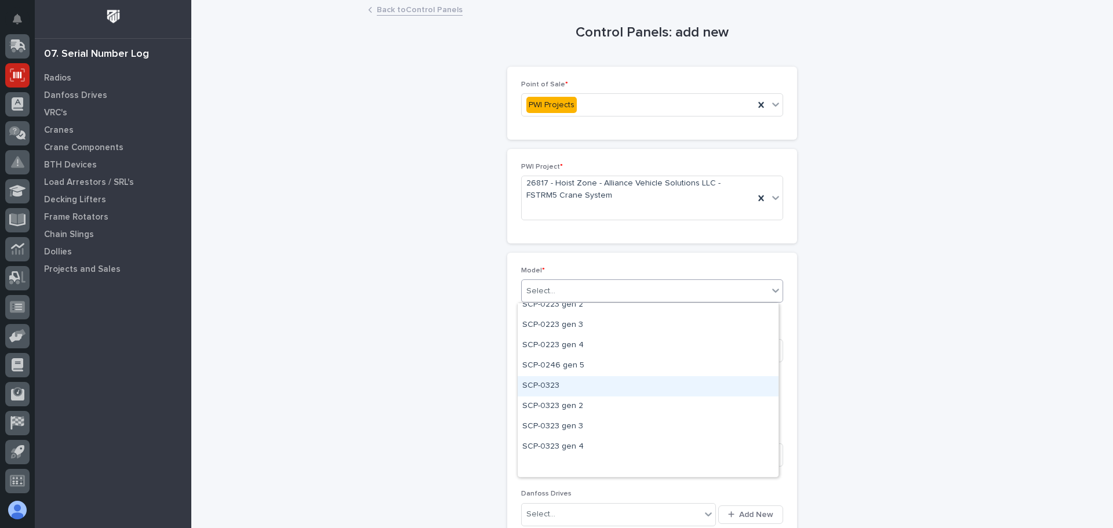
scroll to position [0, 0]
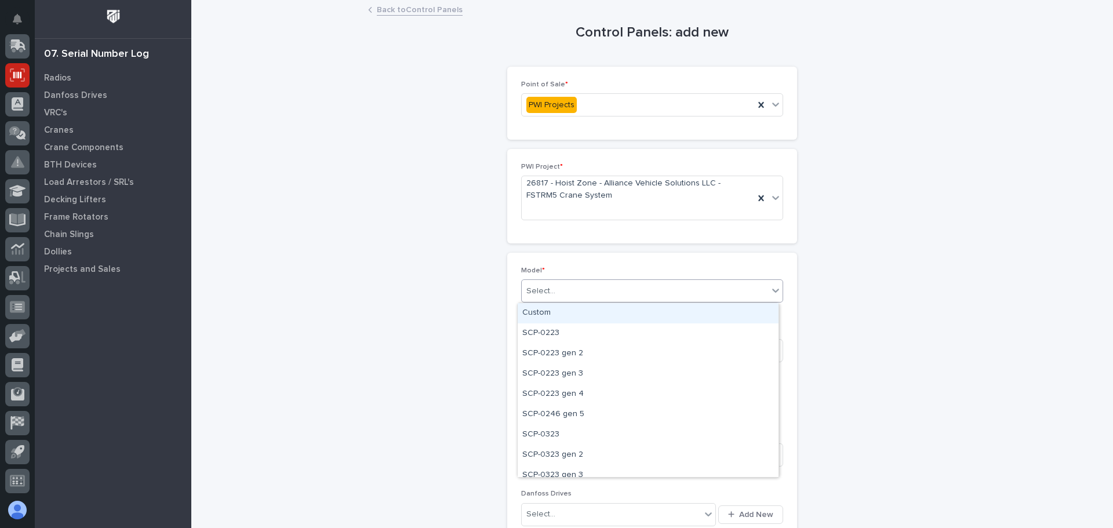
click at [775, 285] on icon at bounding box center [776, 291] width 12 height 12
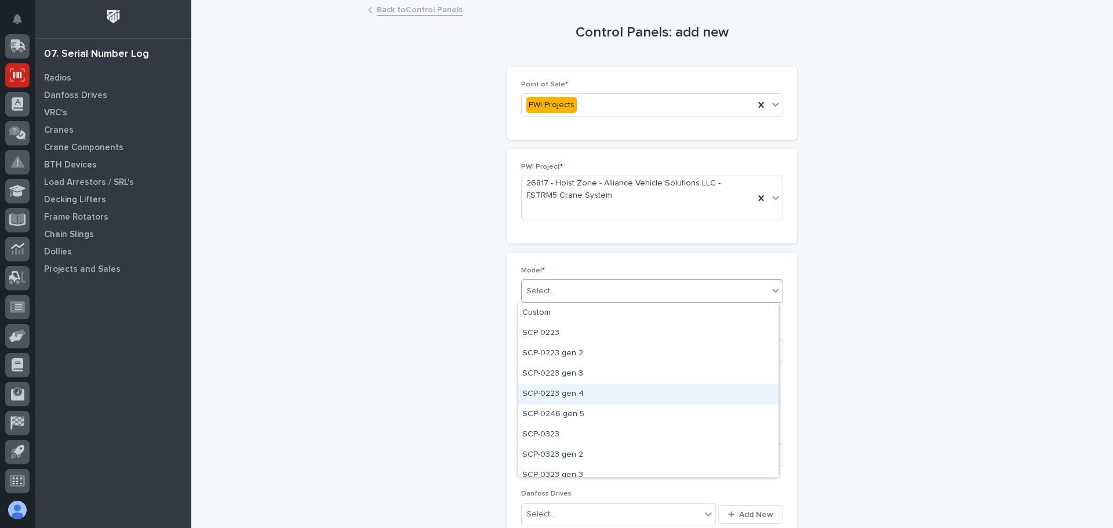
drag, startPoint x: 592, startPoint y: 405, endPoint x: 575, endPoint y: 395, distance: 19.5
click at [575, 395] on div "SCP-0223 gen 4" at bounding box center [648, 394] width 261 height 20
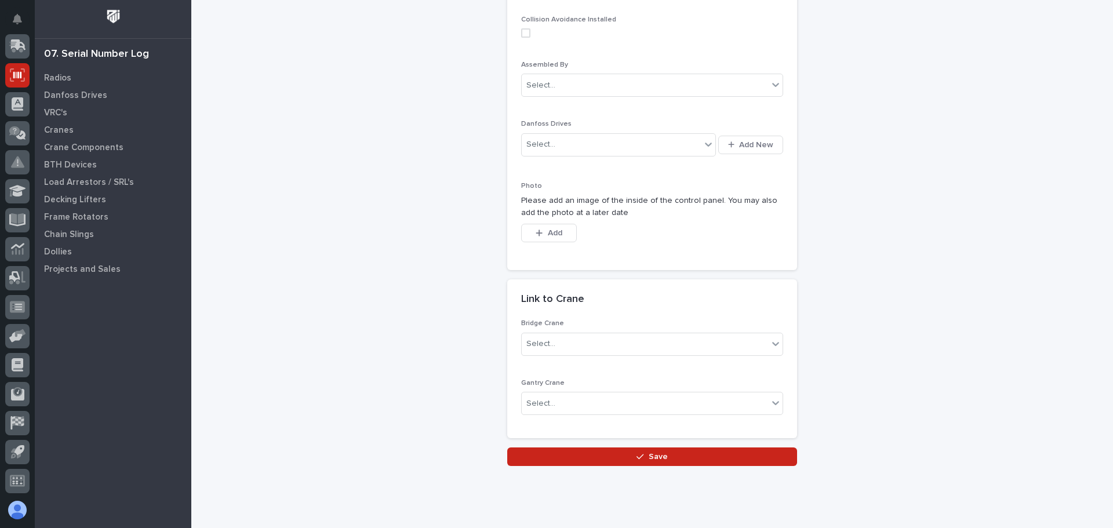
scroll to position [399, 0]
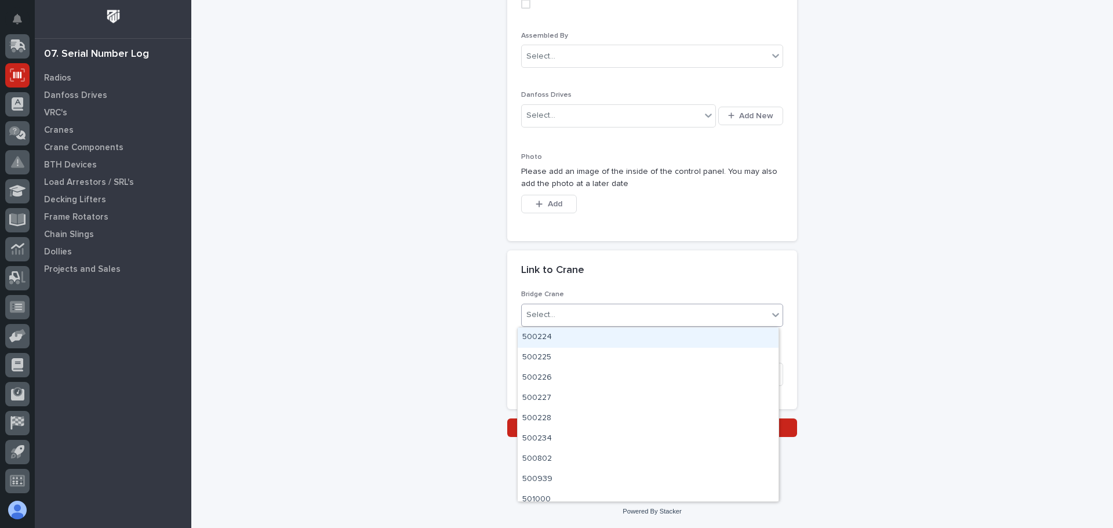
click at [770, 319] on icon at bounding box center [776, 315] width 12 height 12
type input "*****"
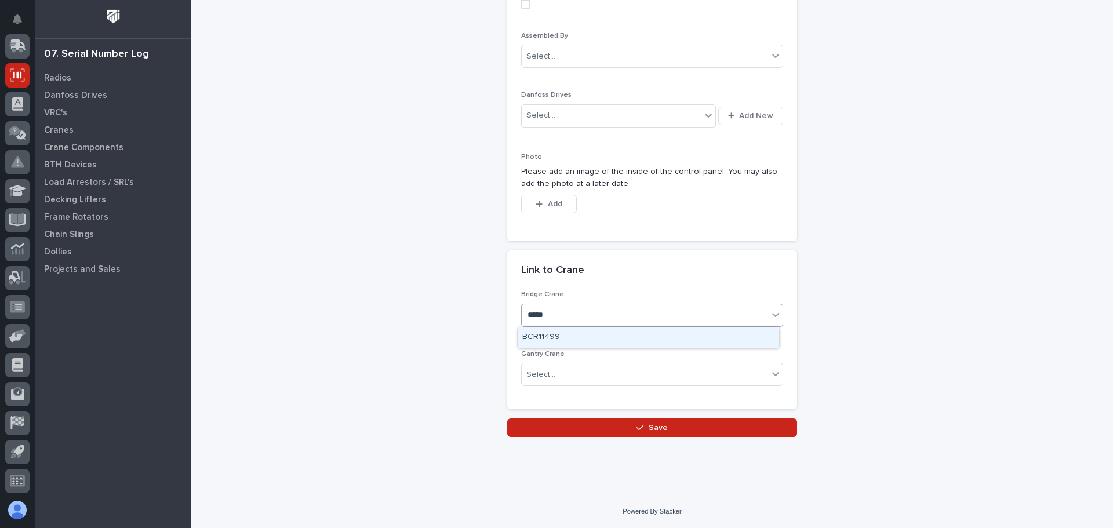
click at [565, 337] on div "BCR11499" at bounding box center [648, 338] width 261 height 20
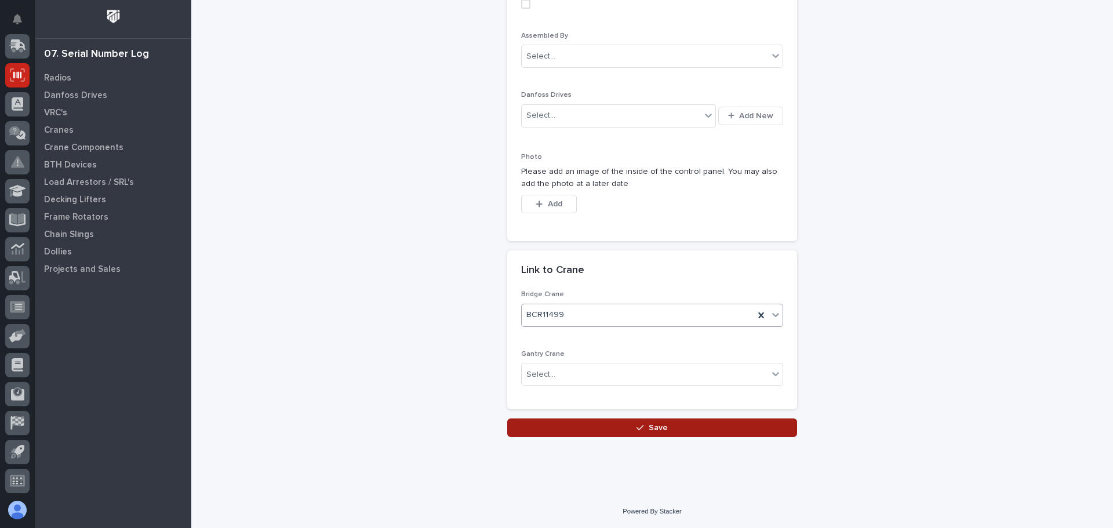
click at [658, 426] on span "Save" at bounding box center [658, 428] width 19 height 10
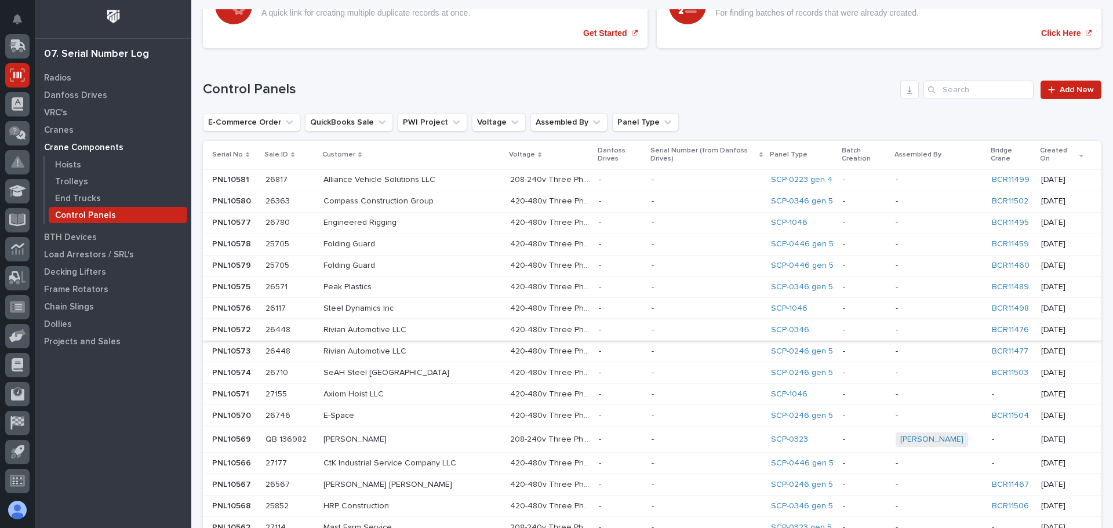
scroll to position [116, 0]
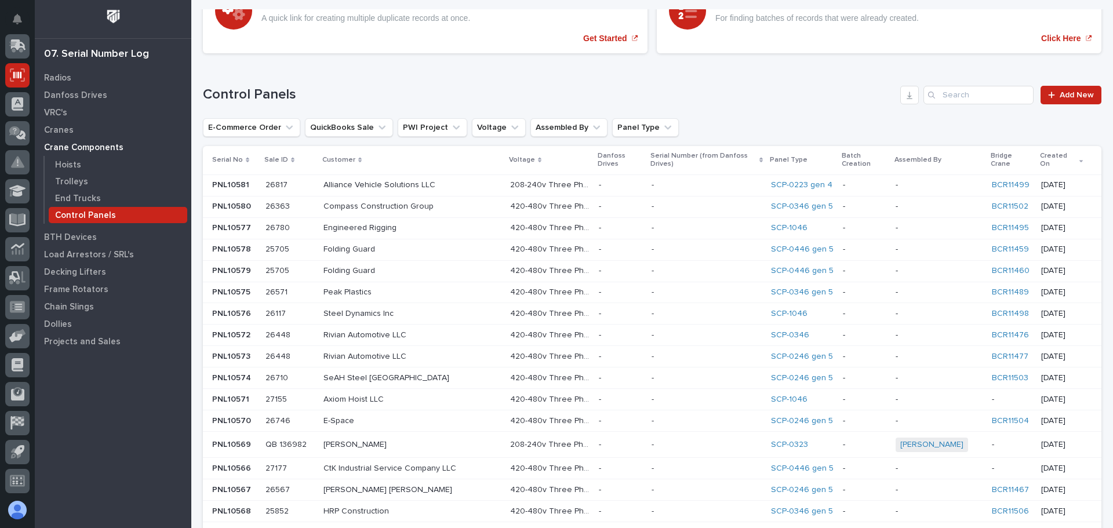
click at [599, 186] on div "-" at bounding box center [620, 185] width 43 height 19
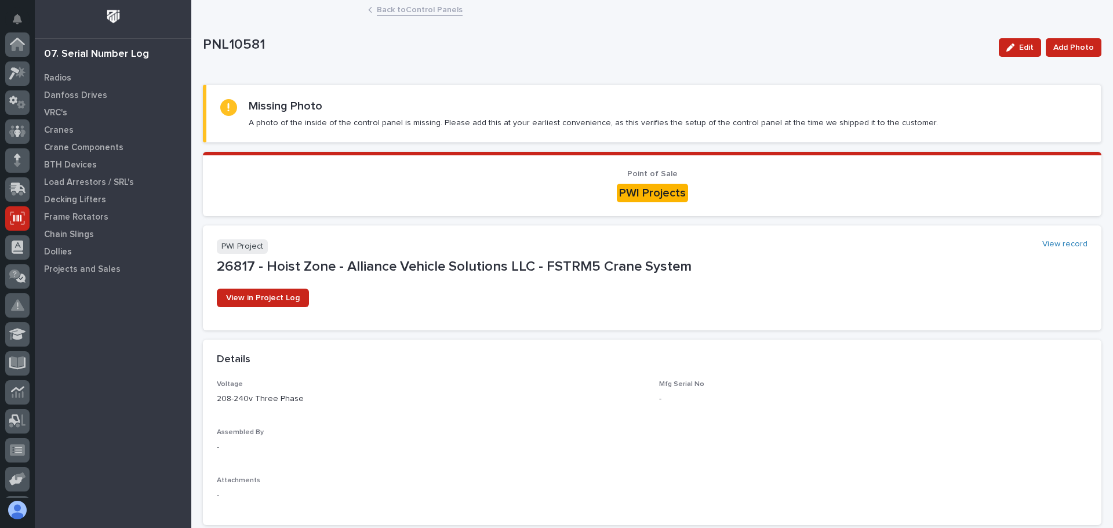
scroll to position [143, 0]
click at [1019, 51] on span "Edit" at bounding box center [1026, 47] width 14 height 10
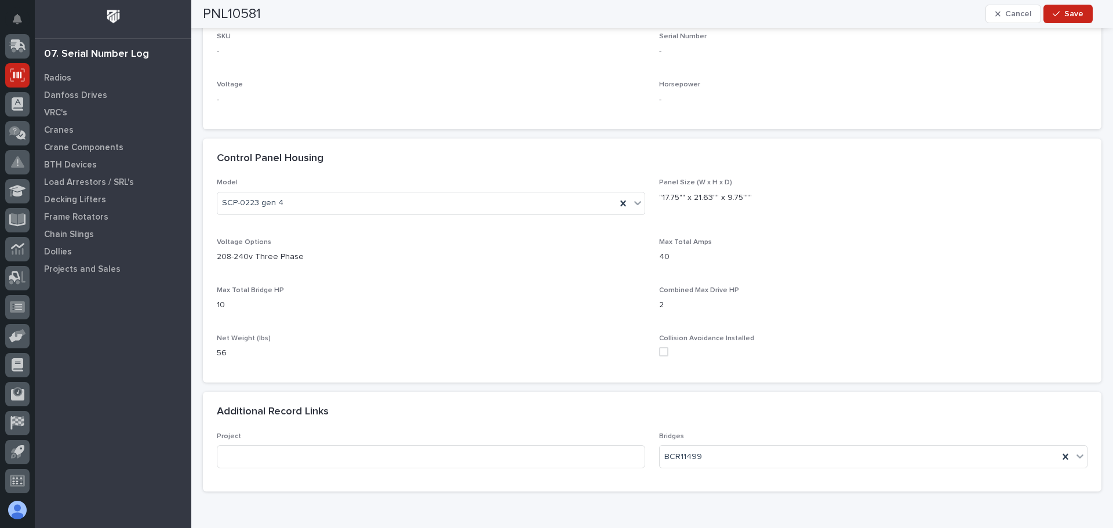
scroll to position [638, 0]
click at [632, 202] on icon at bounding box center [638, 200] width 12 height 12
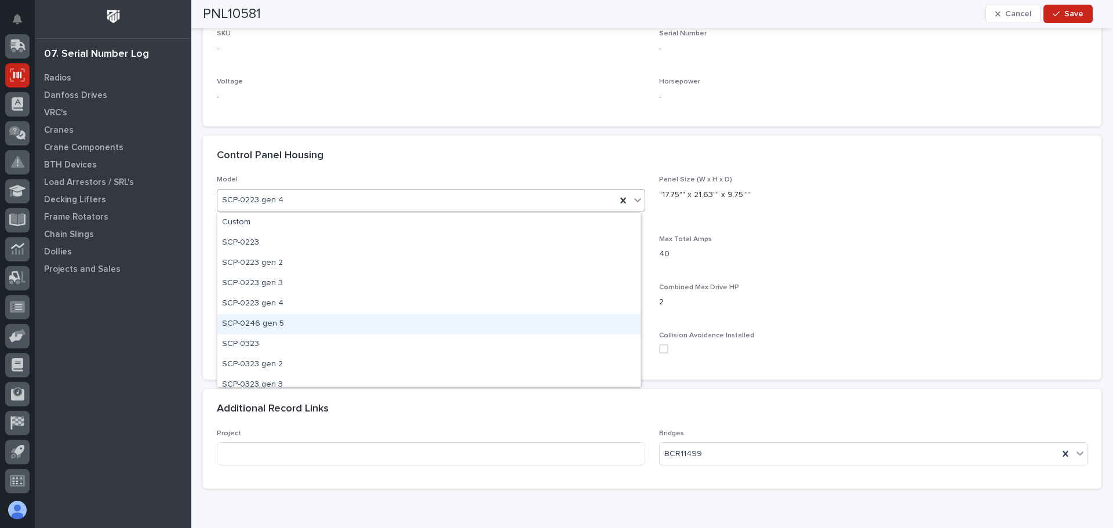
click at [274, 319] on div "SCP-0246 gen 5" at bounding box center [428, 324] width 423 height 20
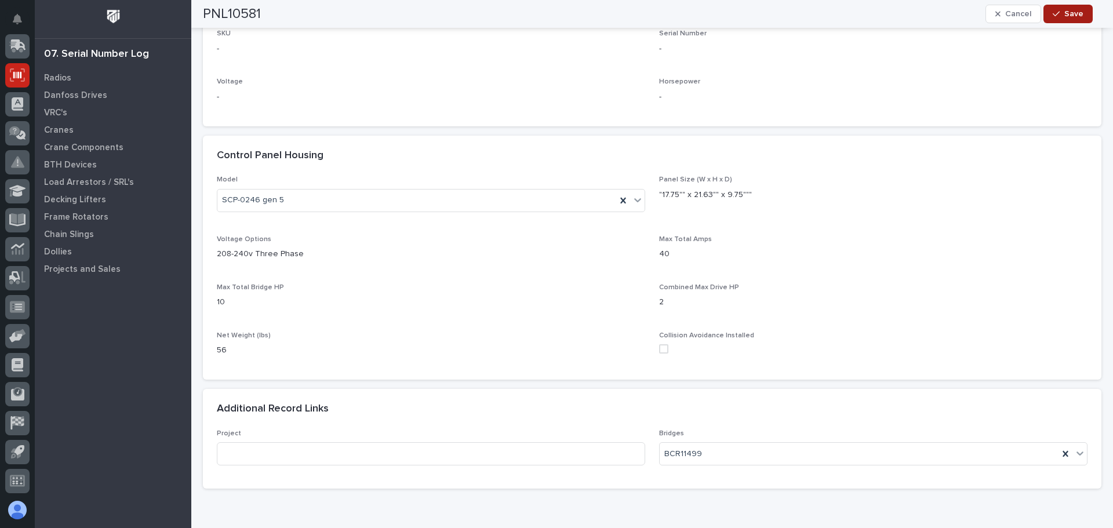
click at [1059, 10] on icon "button" at bounding box center [1056, 14] width 7 height 8
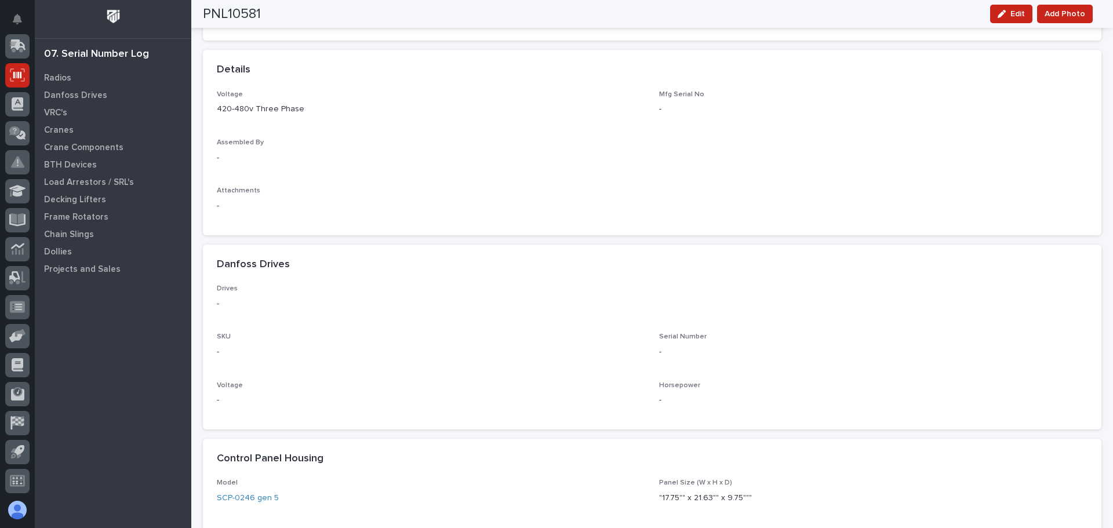
scroll to position [0, 0]
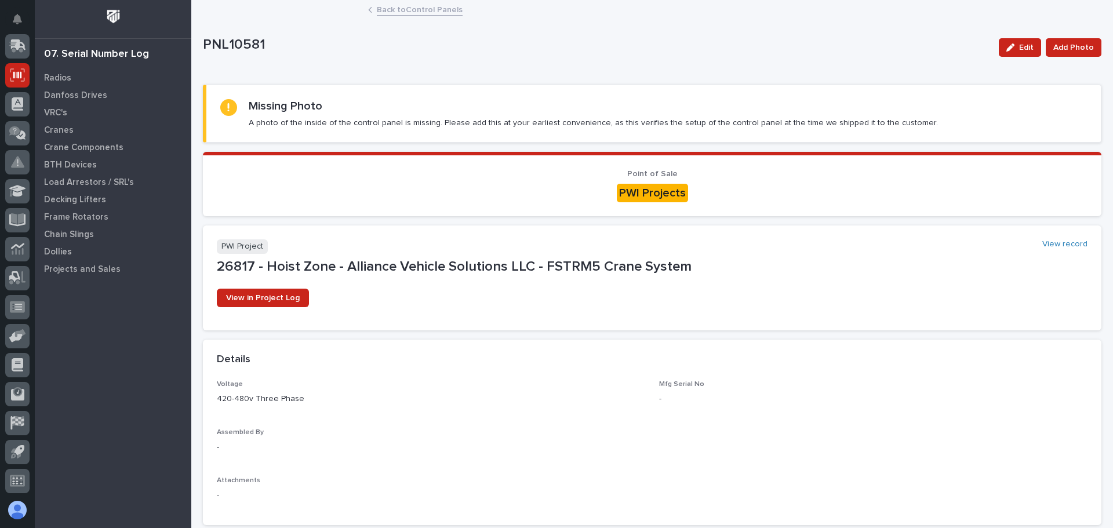
click at [396, 12] on link "Back to Control Panels" at bounding box center [420, 8] width 86 height 13
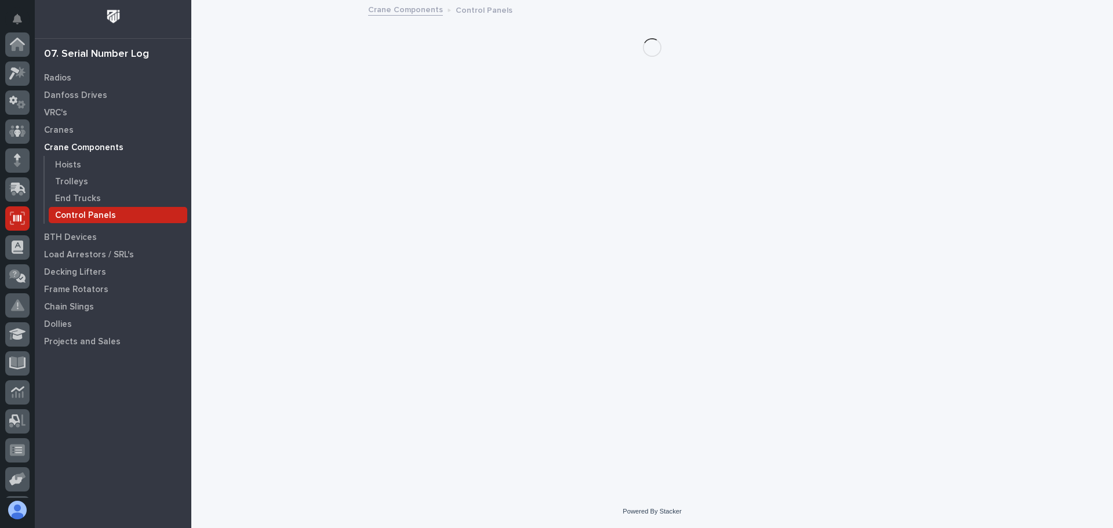
scroll to position [143, 0]
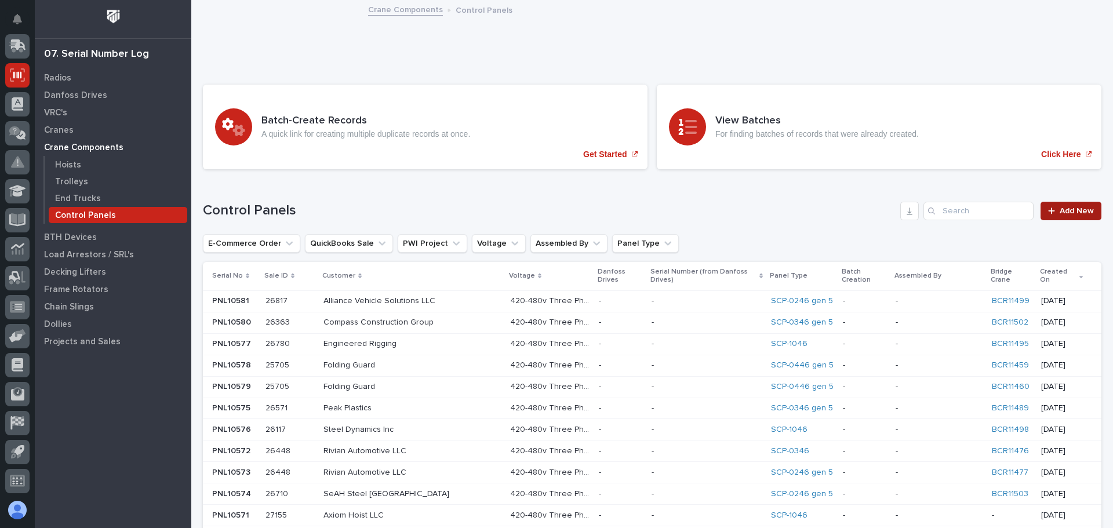
click at [1060, 208] on span "Add New" at bounding box center [1077, 211] width 34 height 8
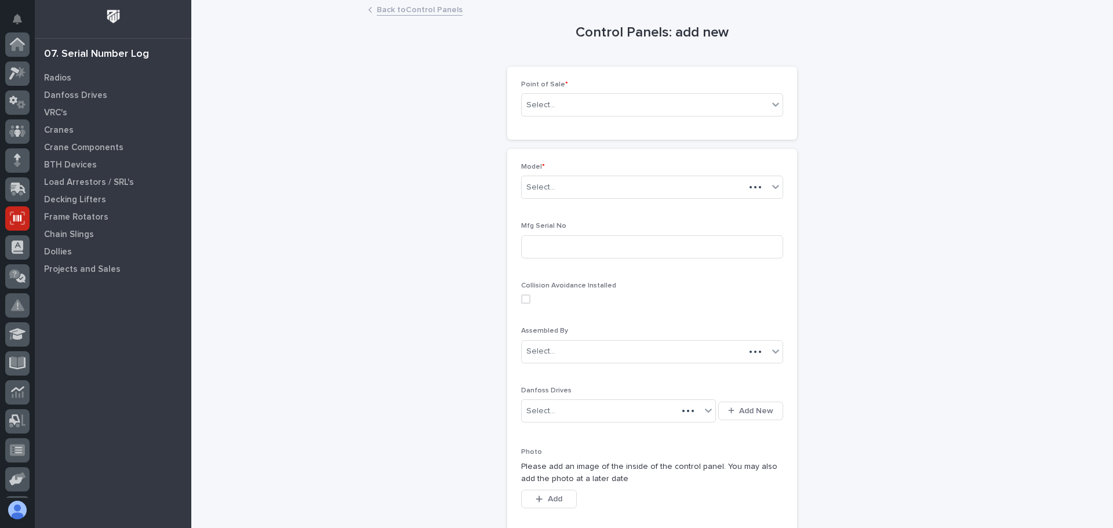
scroll to position [143, 0]
click at [667, 101] on div "Select..." at bounding box center [645, 105] width 246 height 19
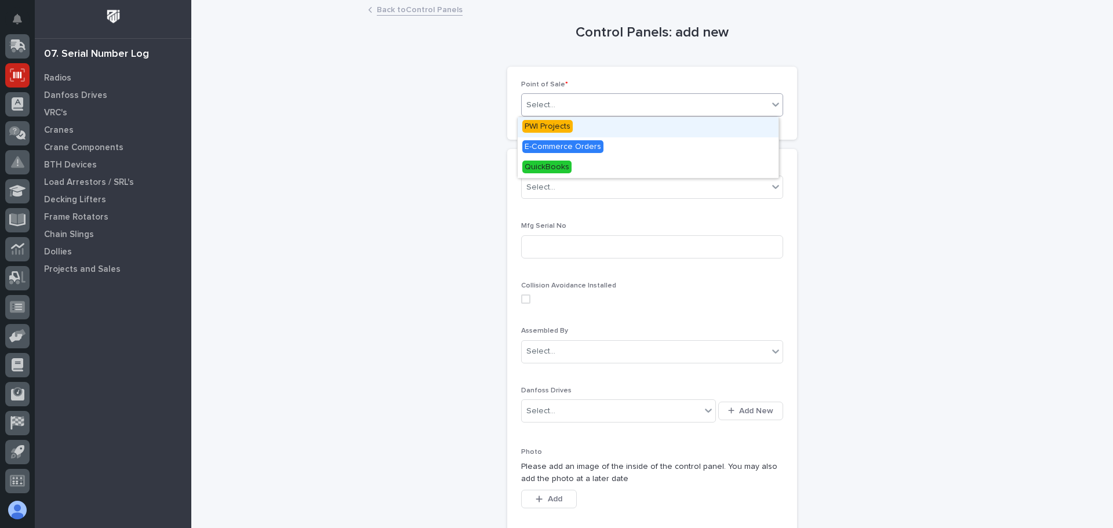
click at [543, 131] on span "PWI Projects" at bounding box center [547, 126] width 50 height 13
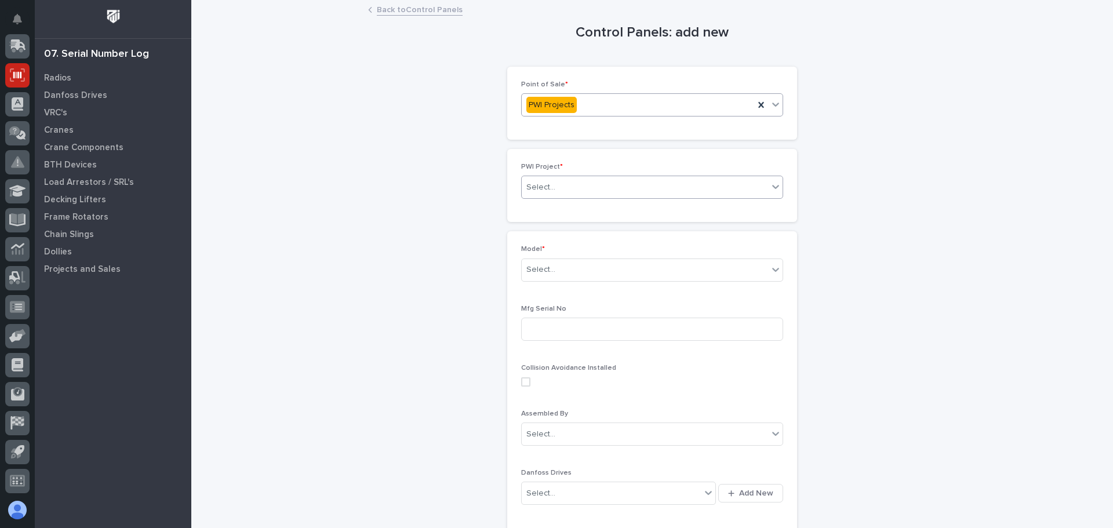
click at [590, 190] on div "Select..." at bounding box center [645, 187] width 246 height 19
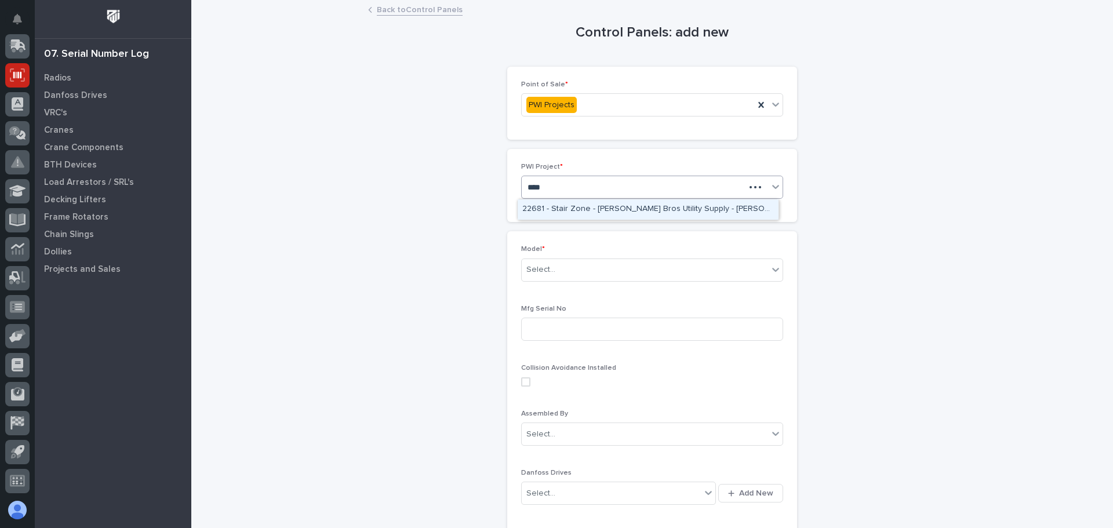
type input "*****"
click at [592, 205] on div "26817 - Hoist Zone - Alliance Vehicle Solutions LLC - FSTRM5 Crane System" at bounding box center [648, 209] width 261 height 20
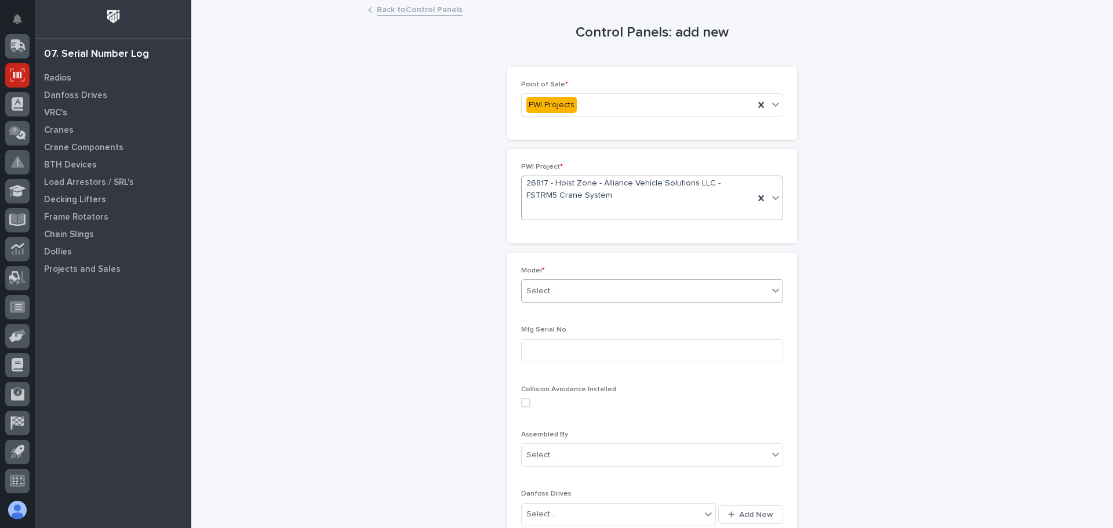
click at [726, 297] on div "Select..." at bounding box center [645, 291] width 246 height 19
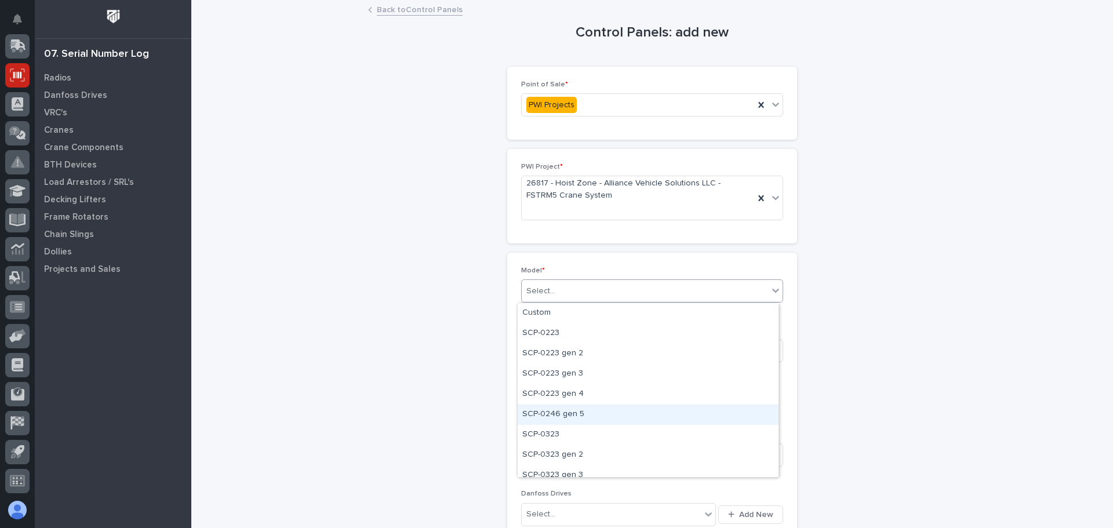
click at [565, 417] on div "SCP-0246 gen 5" at bounding box center [648, 415] width 261 height 20
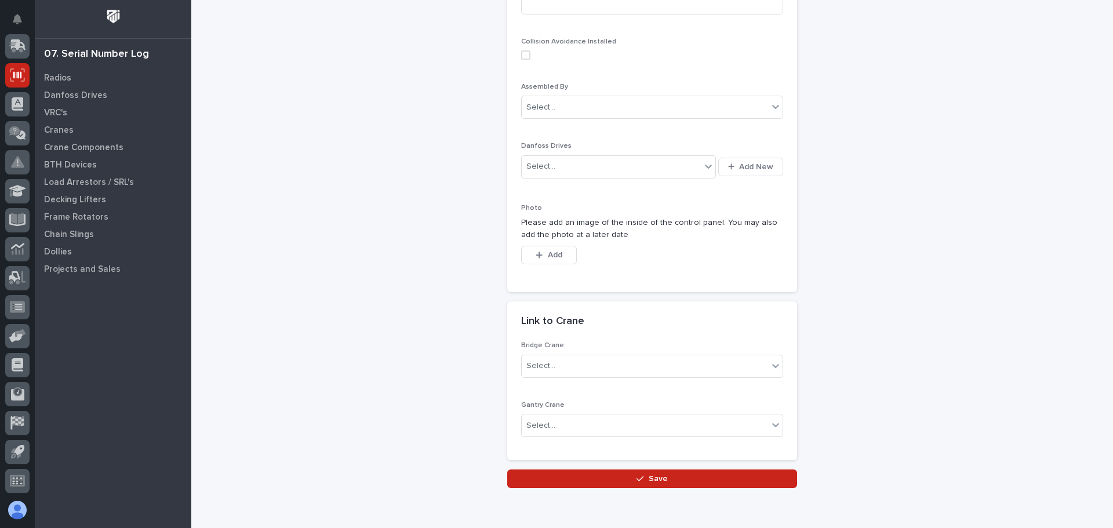
scroll to position [399, 0]
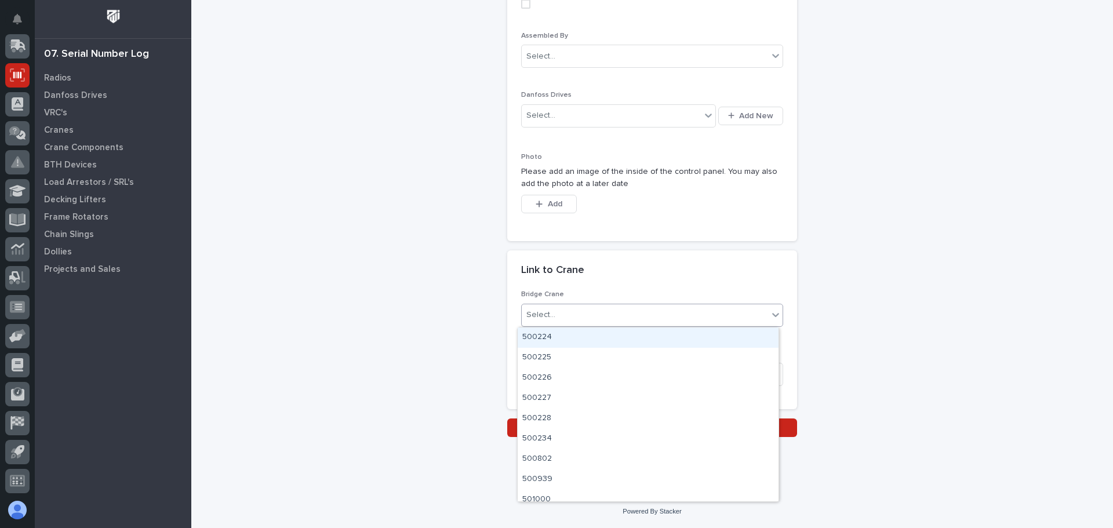
click at [562, 312] on div "Select..." at bounding box center [645, 314] width 246 height 19
type input "*"
type input "*****"
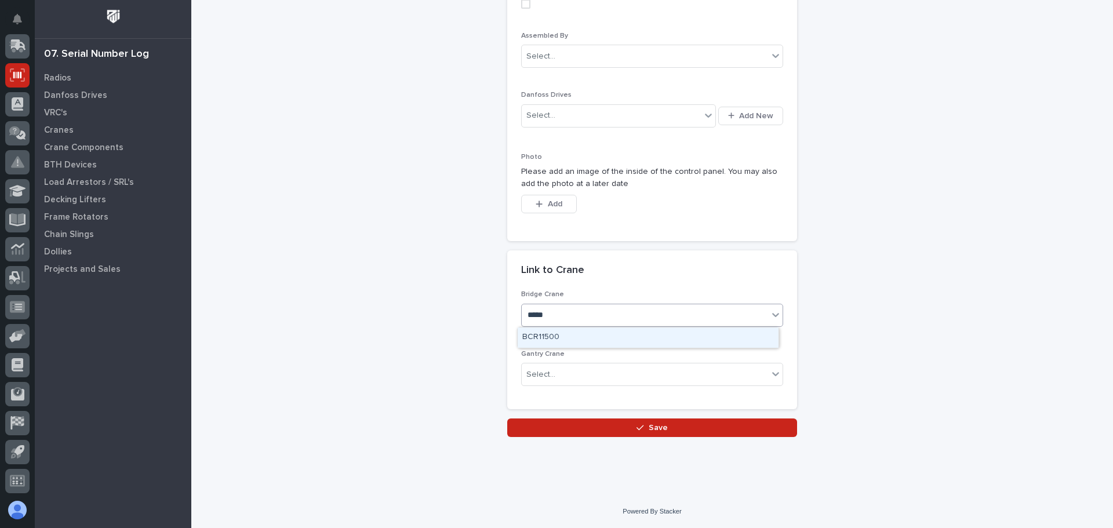
click at [559, 339] on div "BCR11500" at bounding box center [648, 338] width 261 height 20
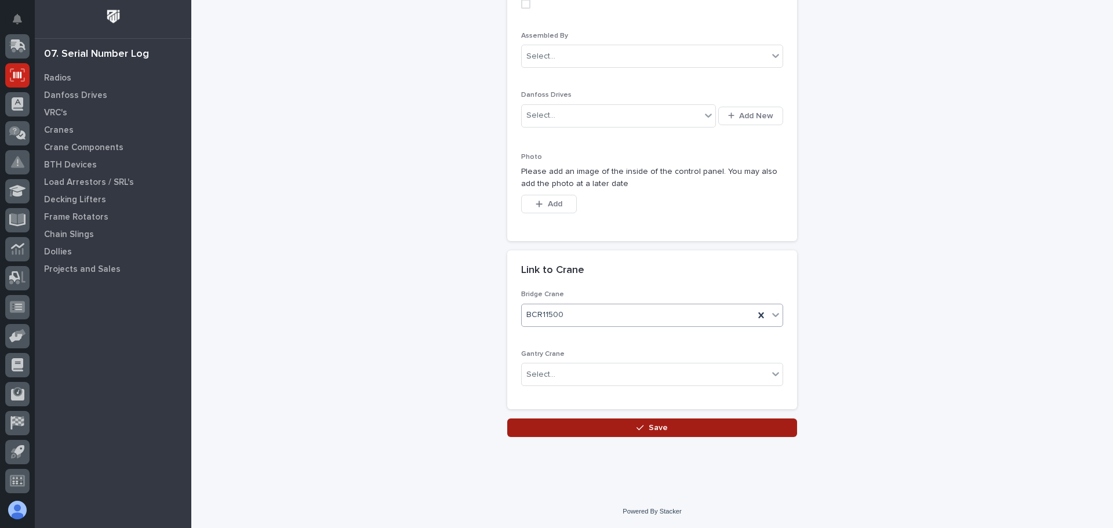
click at [658, 425] on span "Save" at bounding box center [658, 428] width 19 height 10
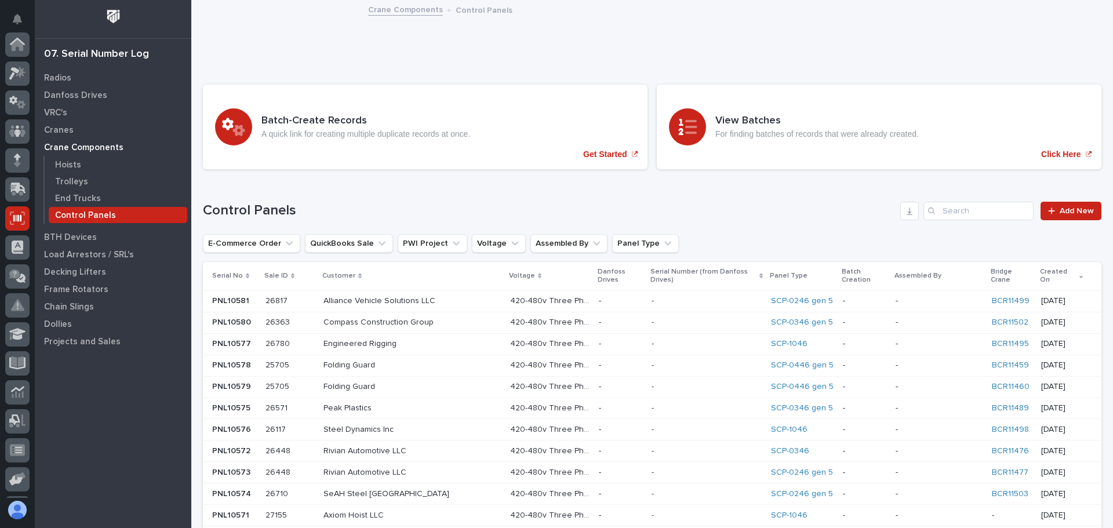
scroll to position [143, 0]
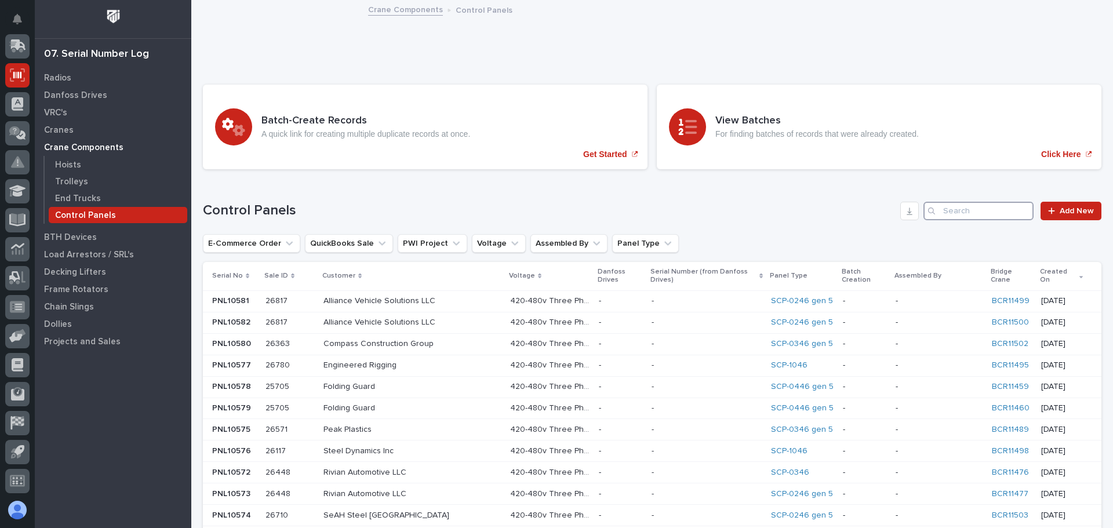
click at [937, 213] on input "Search" at bounding box center [978, 211] width 110 height 19
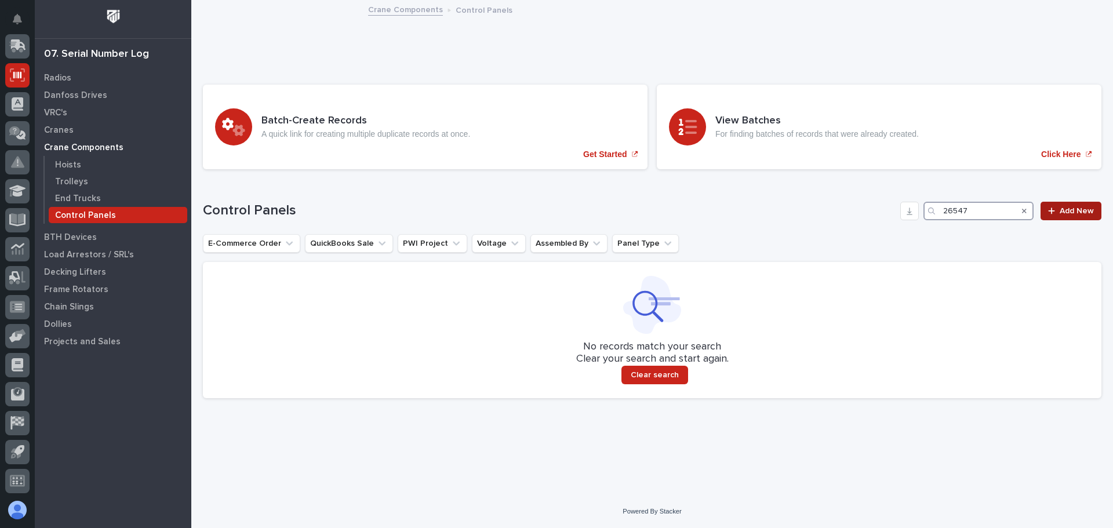
type input "26547"
click at [1048, 209] on link "Add New" at bounding box center [1070, 211] width 61 height 19
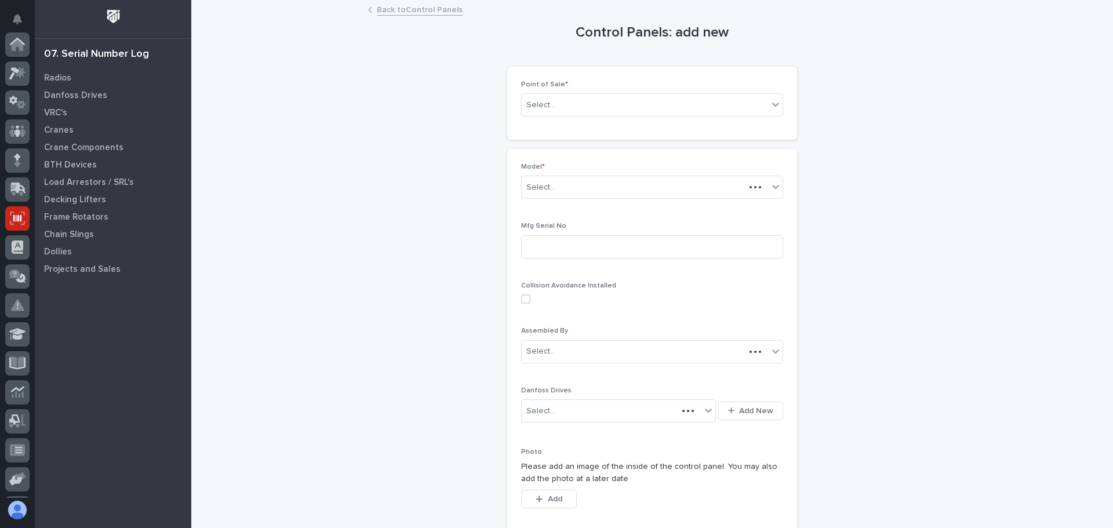
scroll to position [143, 0]
click at [773, 104] on icon at bounding box center [775, 105] width 7 height 4
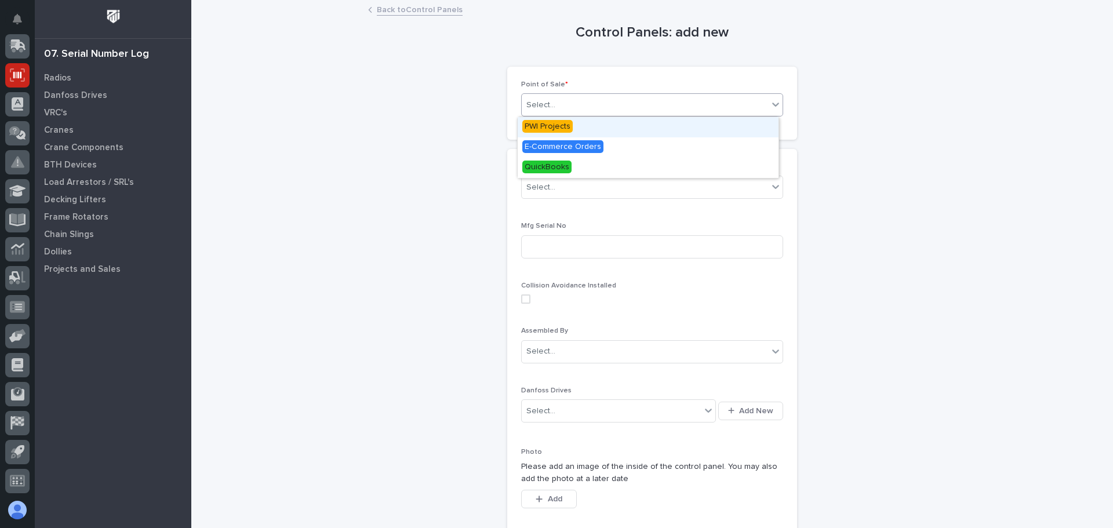
click at [542, 129] on span "PWI Projects" at bounding box center [547, 126] width 50 height 13
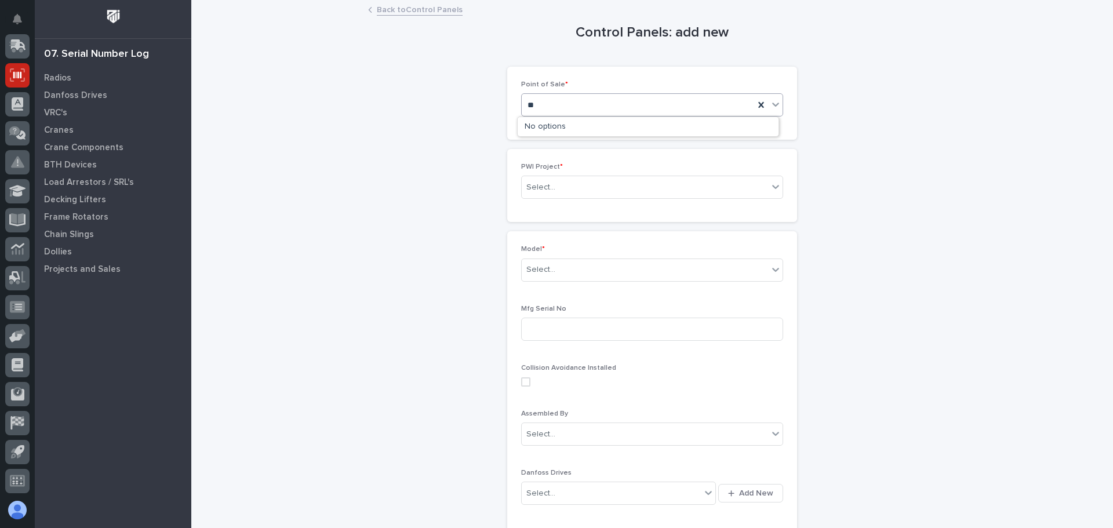
type input "*"
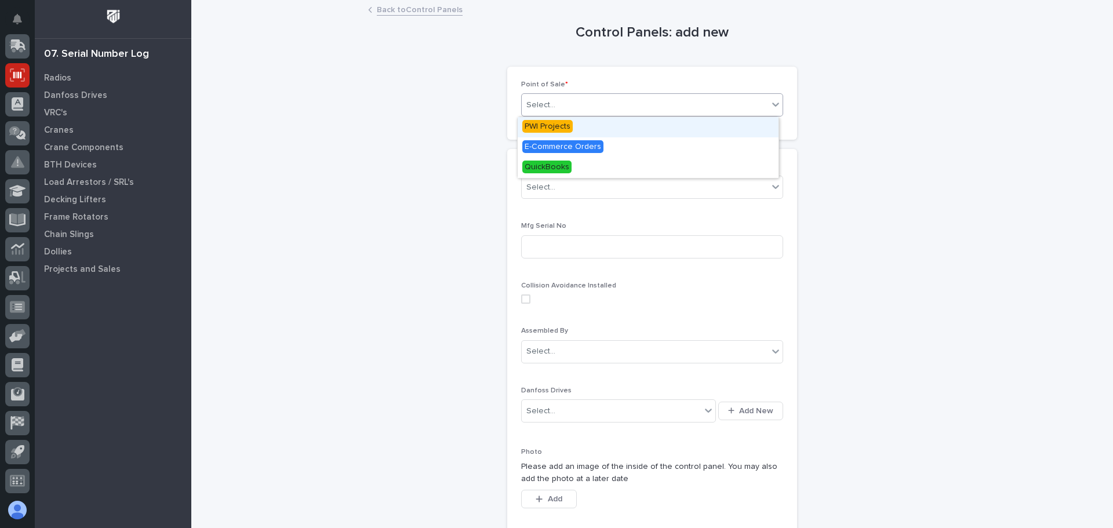
click at [563, 129] on span "PWI Projects" at bounding box center [547, 126] width 50 height 13
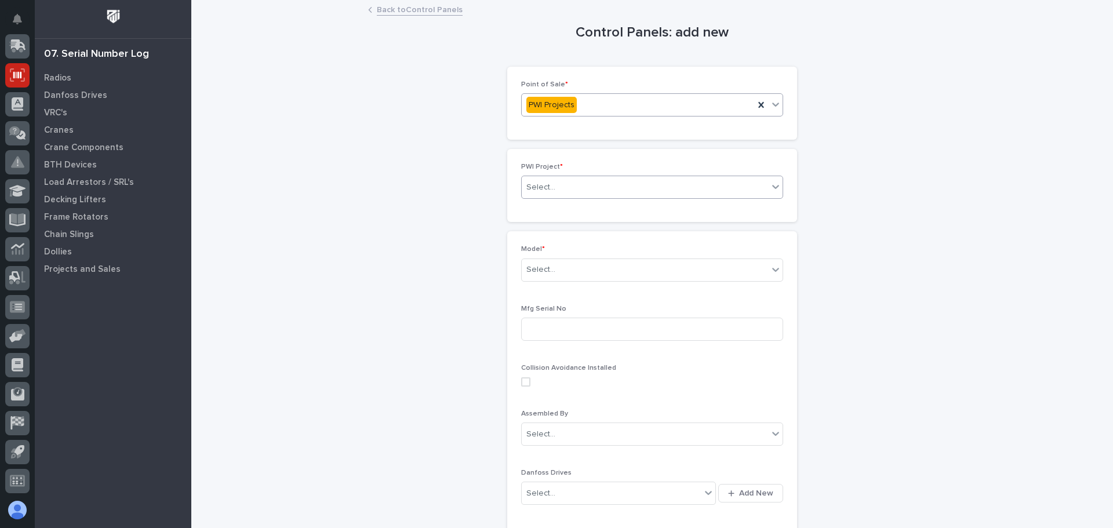
click at [562, 187] on div "Select..." at bounding box center [645, 187] width 246 height 19
type input "*****"
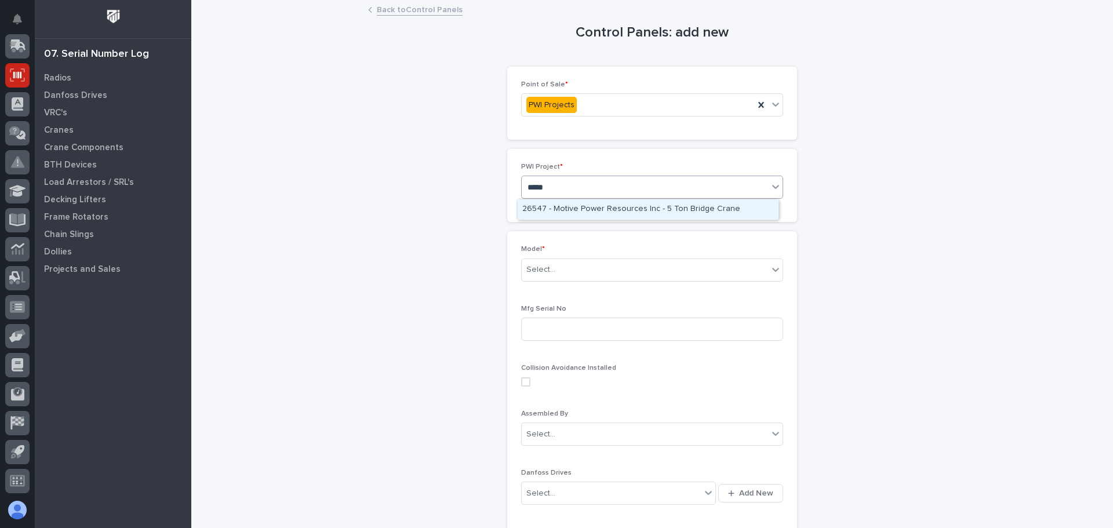
click at [567, 209] on div "26547 - Motive Power Resources Inc - 5 Ton Bridge Crane" at bounding box center [648, 209] width 261 height 20
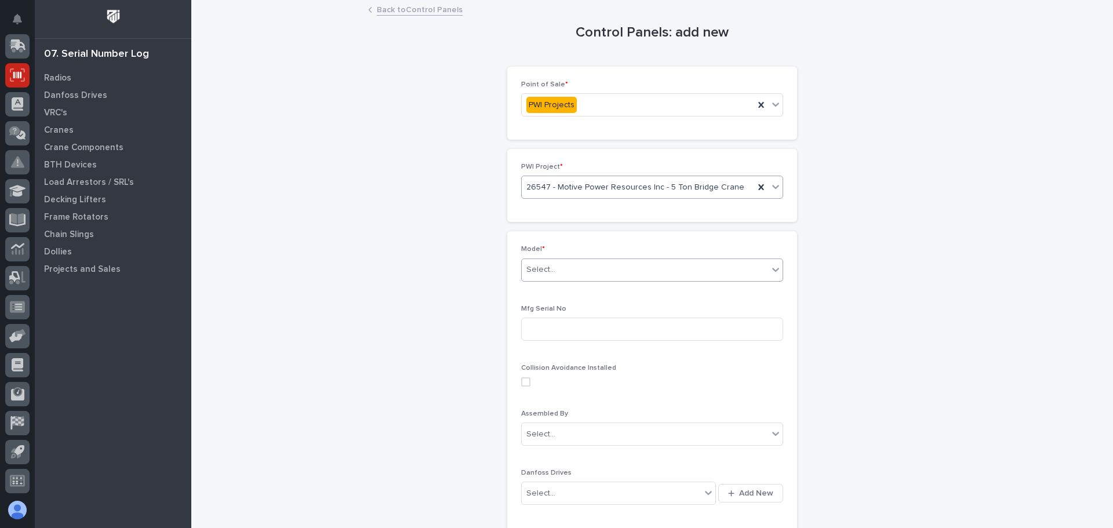
click at [605, 275] on div "Select..." at bounding box center [645, 269] width 246 height 19
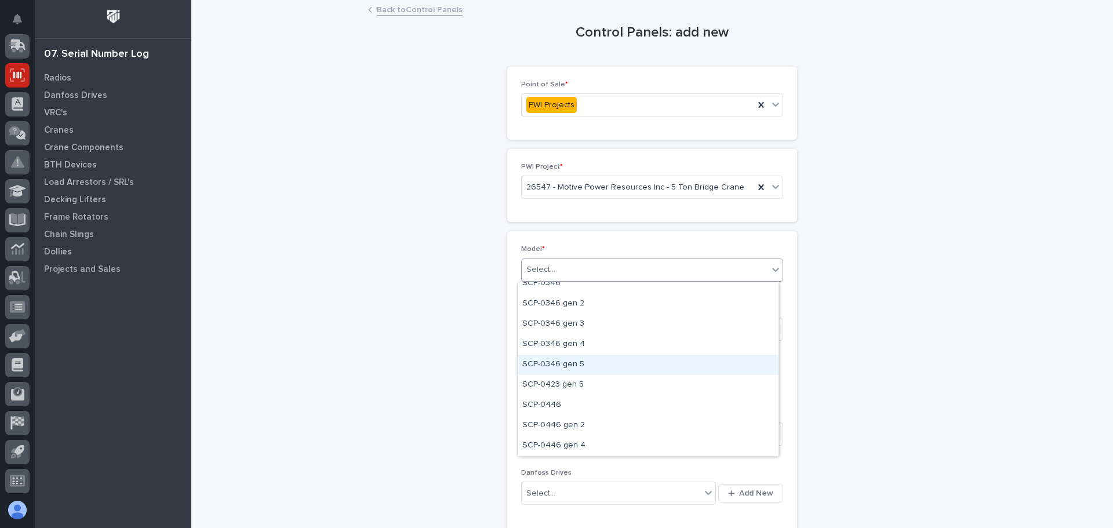
click at [577, 362] on div "SCP-0346 gen 5" at bounding box center [648, 365] width 261 height 20
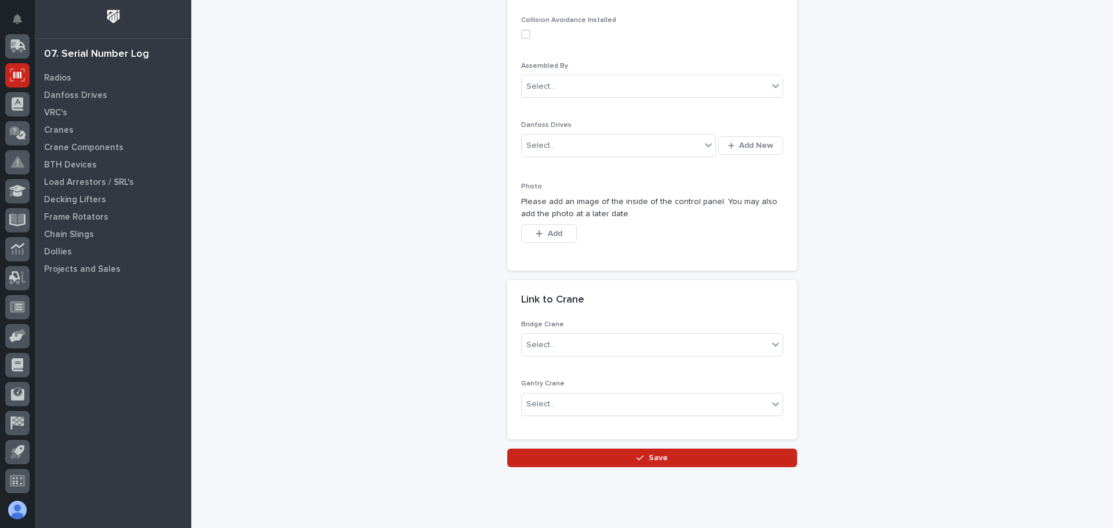
scroll to position [377, 0]
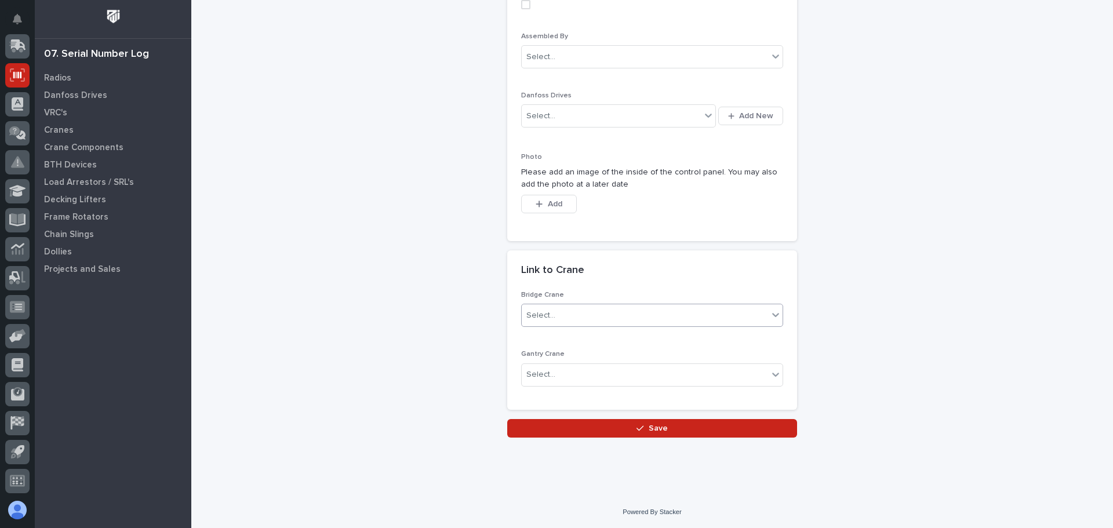
click at [589, 318] on div "Select..." at bounding box center [645, 315] width 246 height 19
type input "*****"
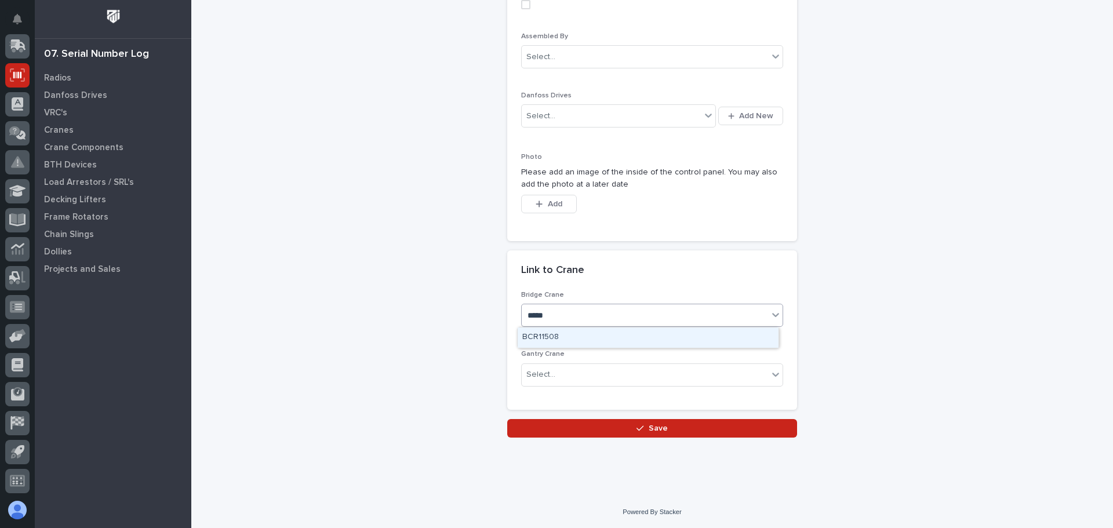
click at [550, 335] on div "BCR11508" at bounding box center [648, 338] width 261 height 20
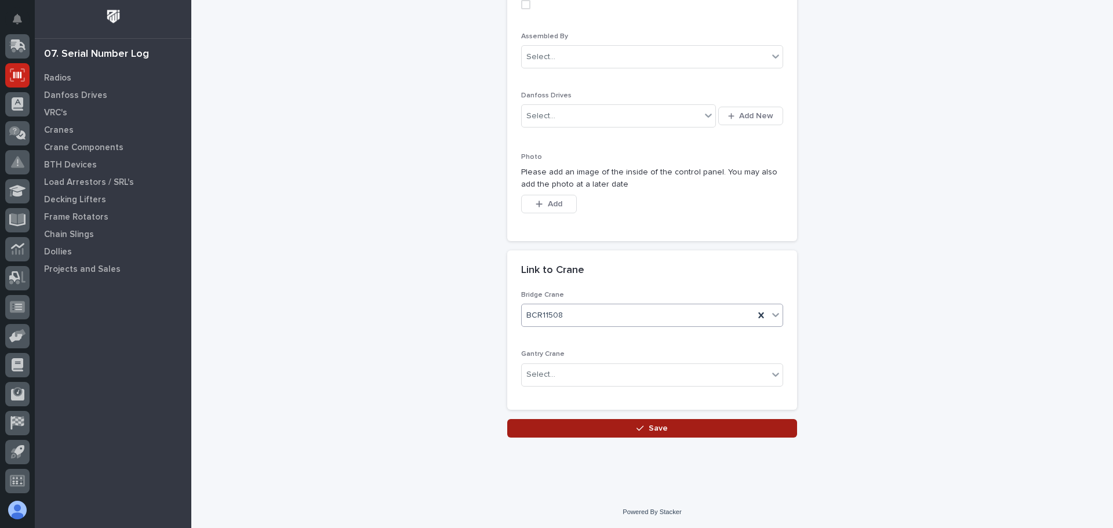
click at [657, 431] on span "Save" at bounding box center [658, 428] width 19 height 10
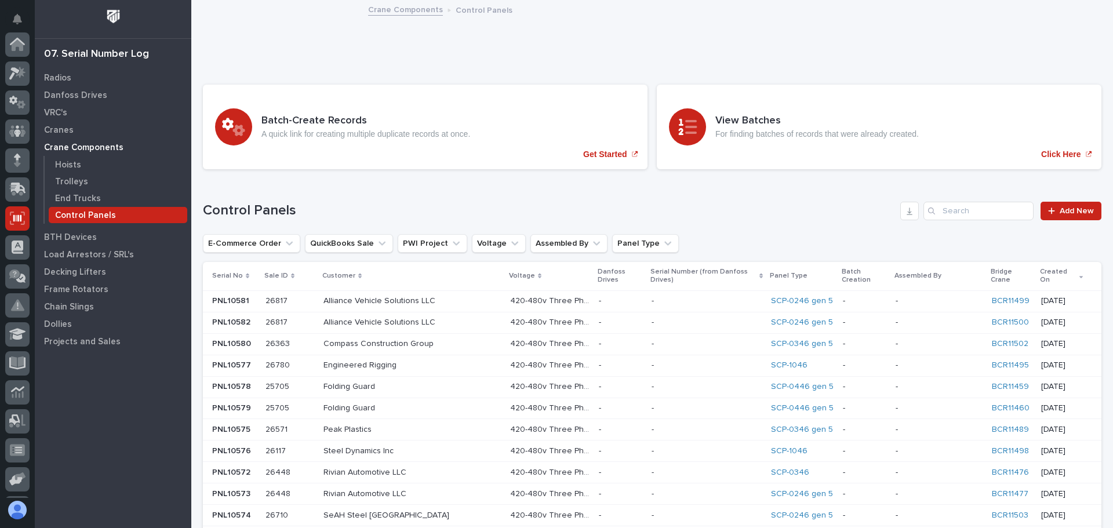
scroll to position [143, 0]
click at [934, 209] on input "Search" at bounding box center [978, 211] width 110 height 19
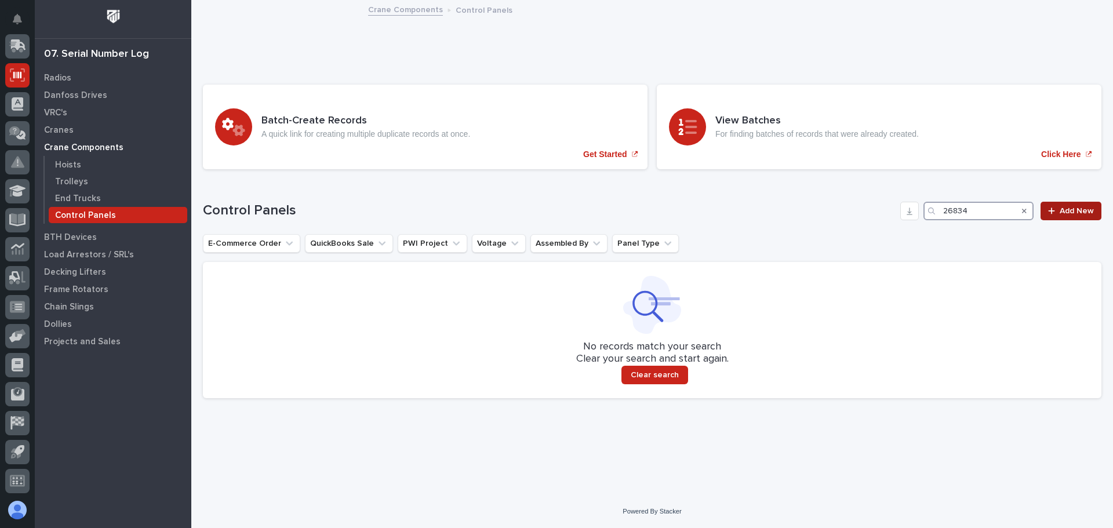
type input "26834"
click at [1055, 207] on icon at bounding box center [1051, 211] width 7 height 8
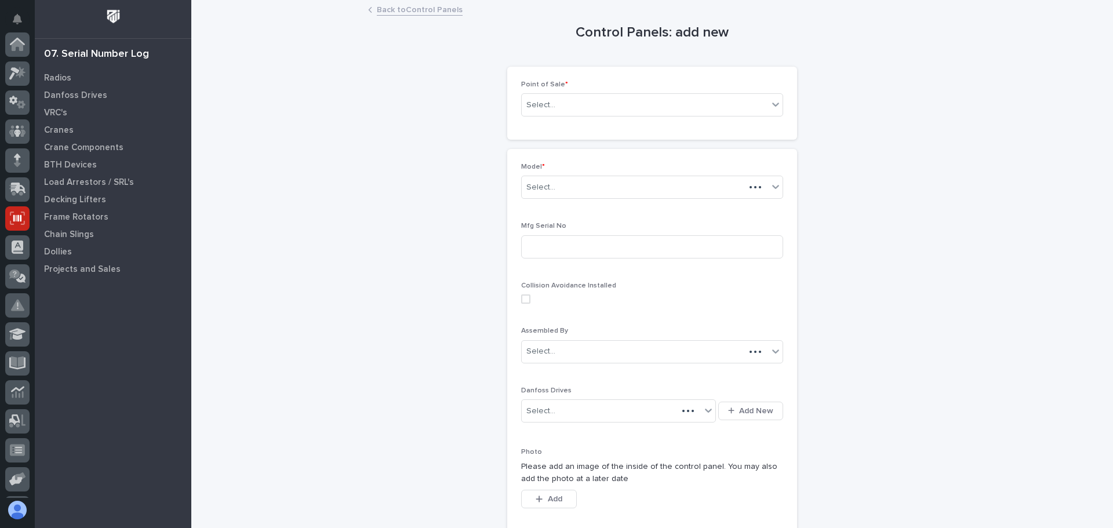
scroll to position [143, 0]
click at [770, 105] on icon at bounding box center [776, 105] width 12 height 12
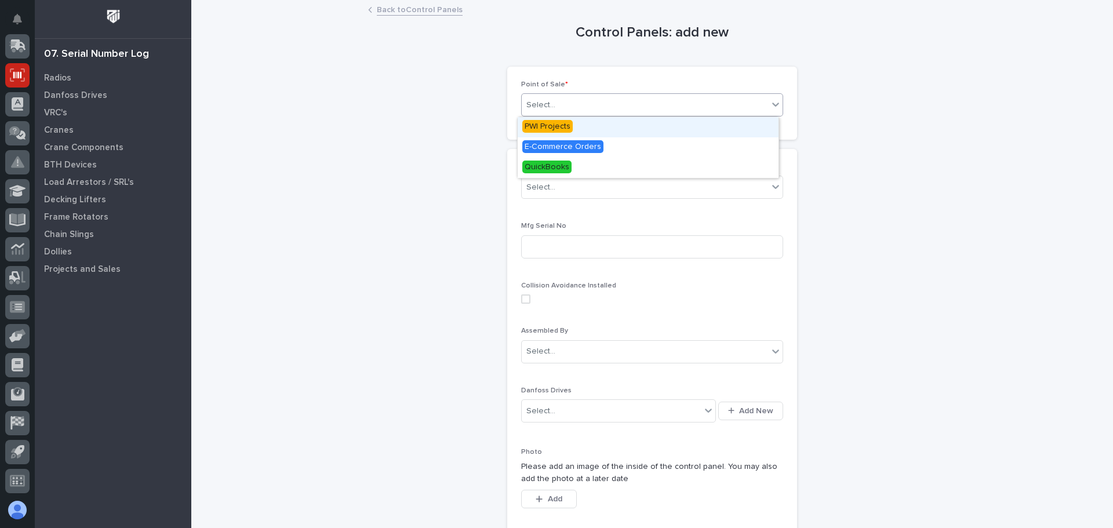
click at [561, 127] on span "PWI Projects" at bounding box center [547, 126] width 50 height 13
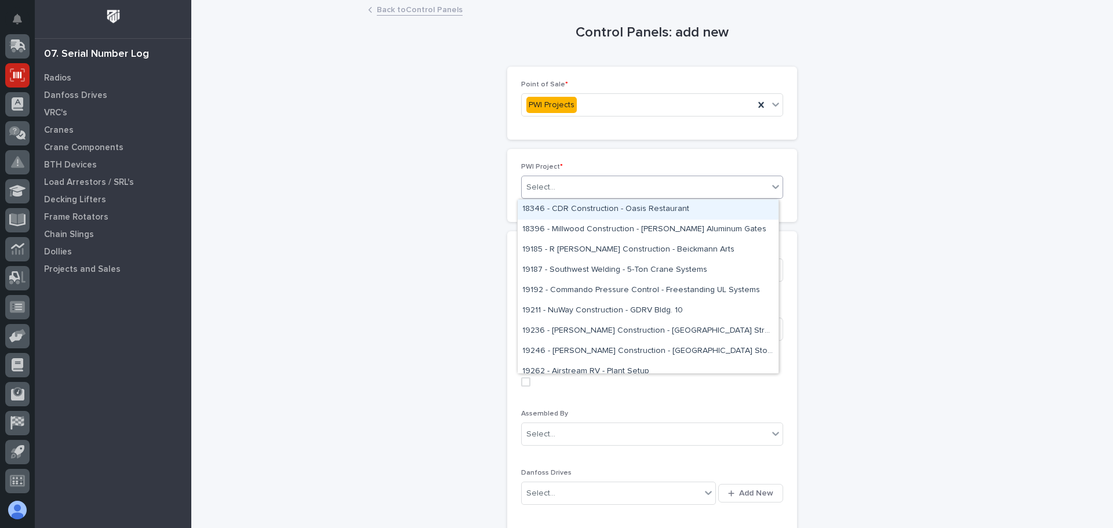
click at [602, 191] on div "Select..." at bounding box center [645, 187] width 246 height 19
type input "*****"
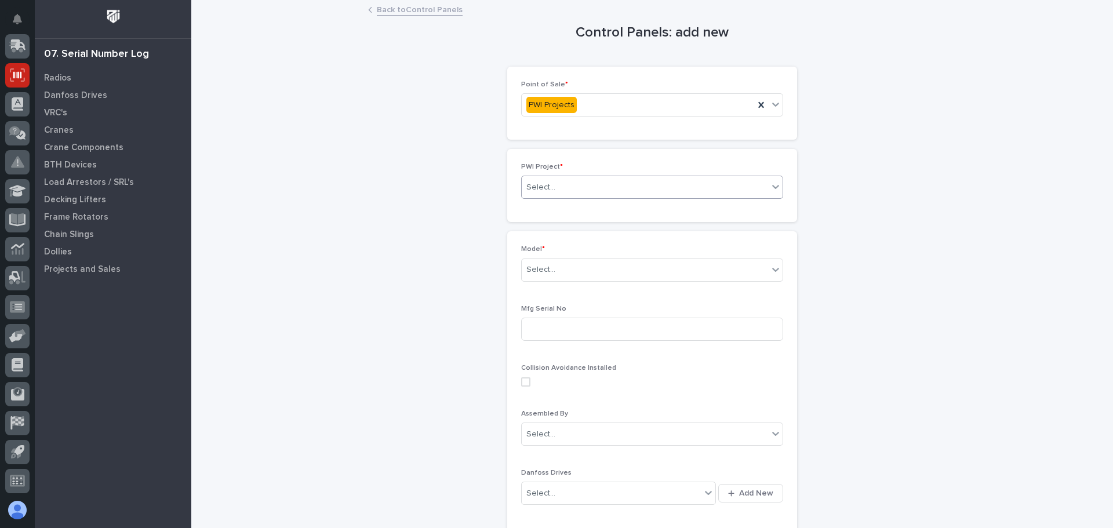
click at [602, 191] on div "Select..." at bounding box center [645, 187] width 246 height 19
click at [602, 193] on div "Select..." at bounding box center [645, 187] width 246 height 19
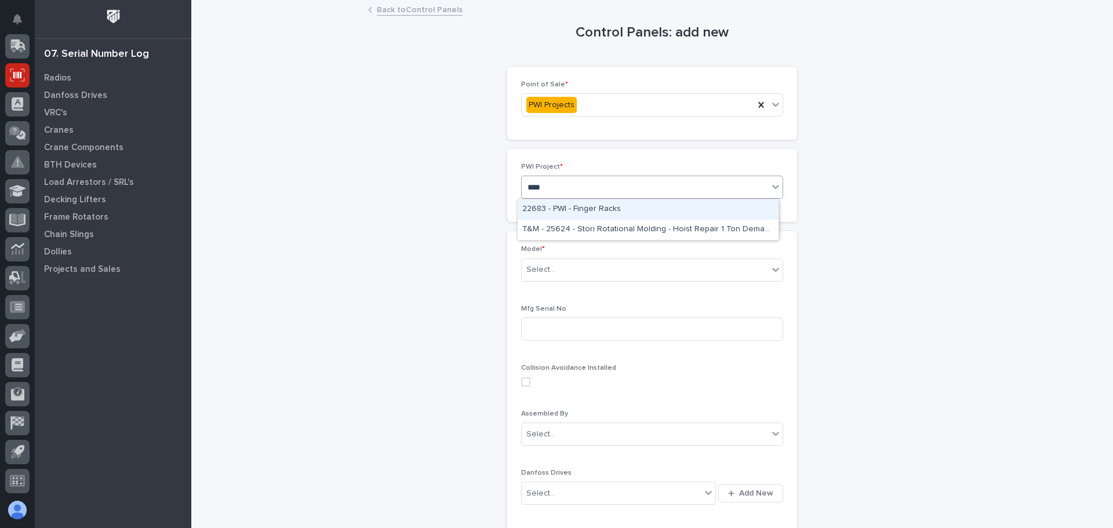
type input "*****"
click at [600, 210] on div "26834 - [PERSON_NAME] Homes - Sidewall System Modification and P-Wall Set System" at bounding box center [648, 209] width 261 height 20
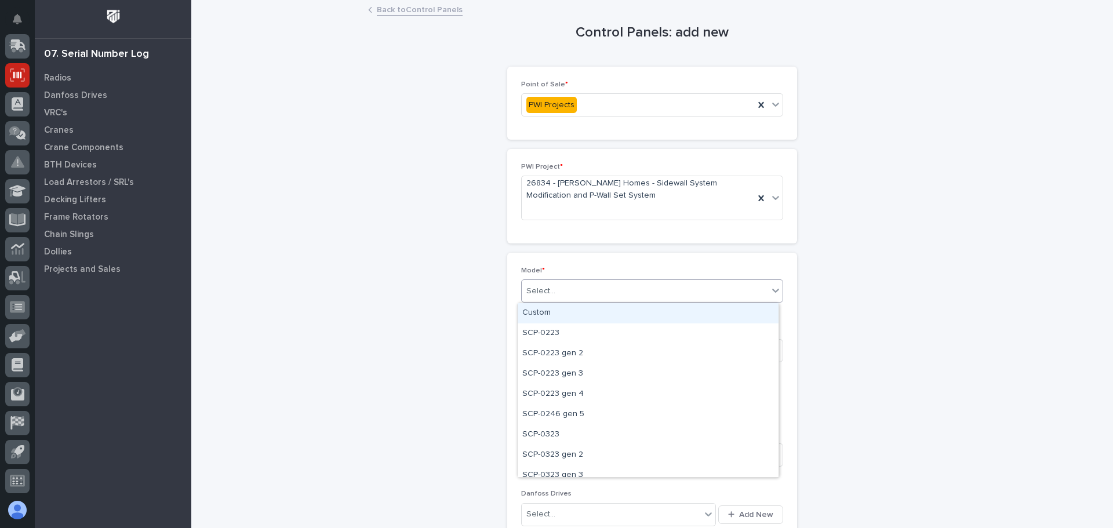
click at [614, 288] on div "Select..." at bounding box center [645, 291] width 246 height 19
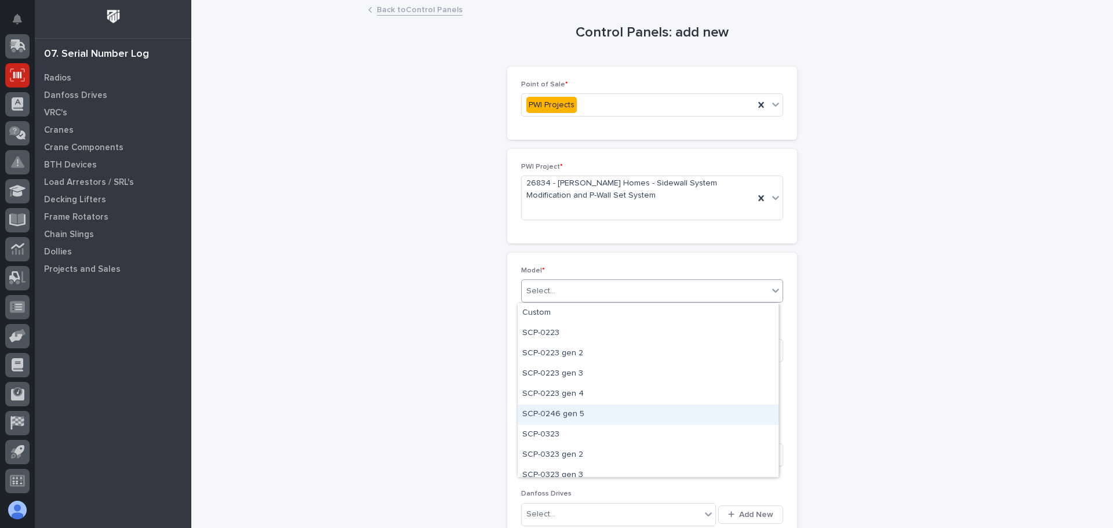
click at [561, 411] on div "SCP-0246 gen 5" at bounding box center [648, 415] width 261 height 20
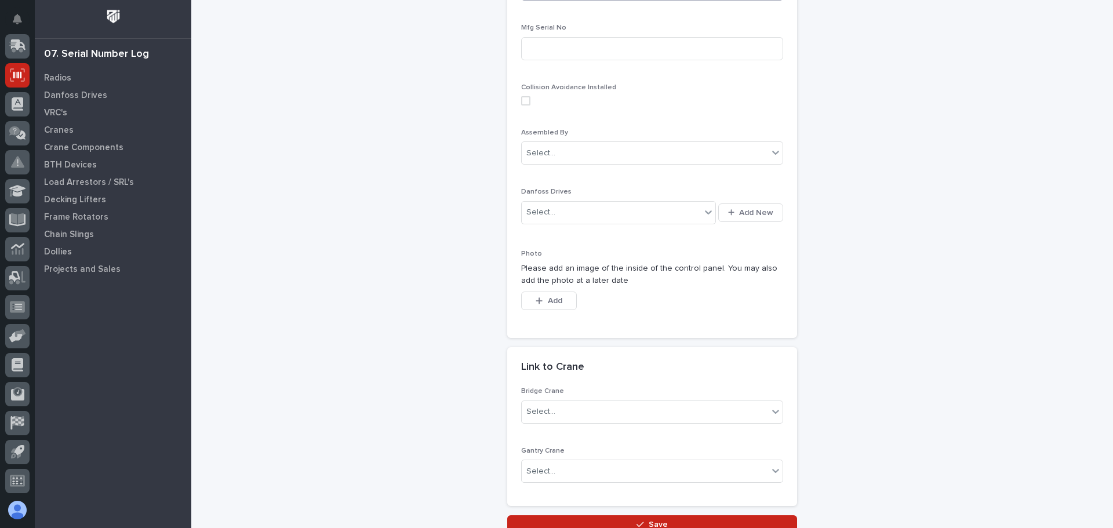
scroll to position [399, 0]
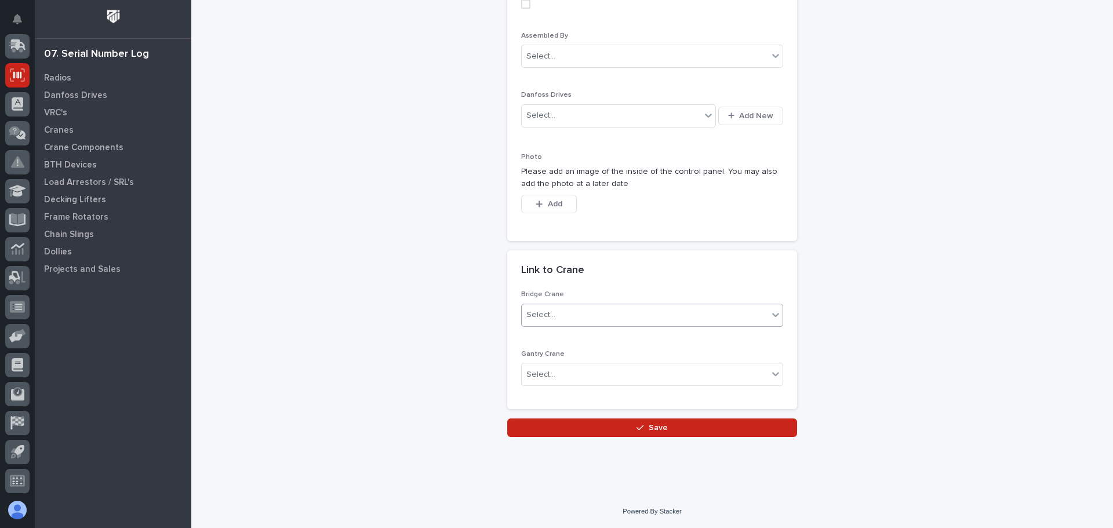
click at [577, 316] on div "Select..." at bounding box center [645, 314] width 246 height 19
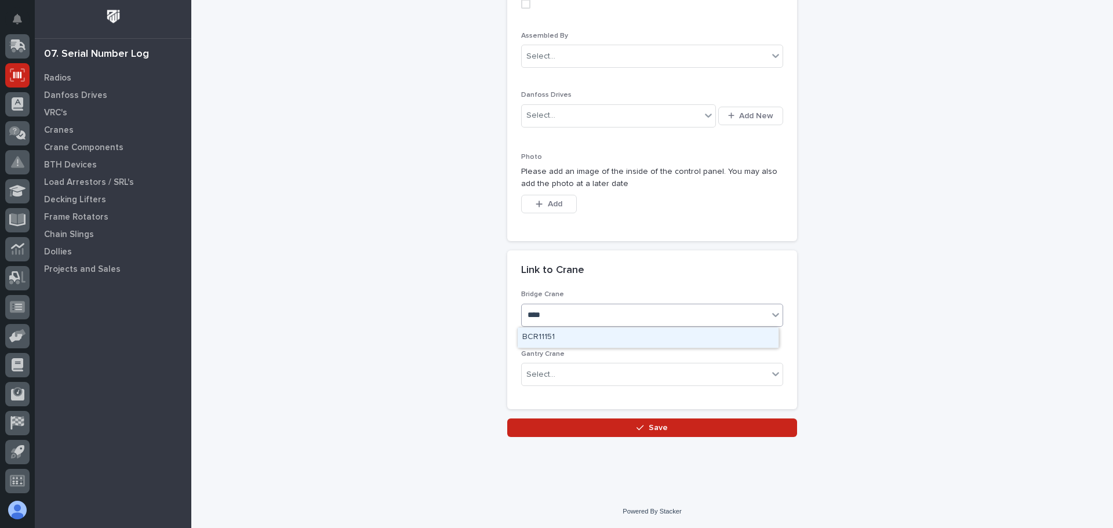
type input "*****"
click at [555, 343] on div "BCR11519" at bounding box center [648, 338] width 261 height 20
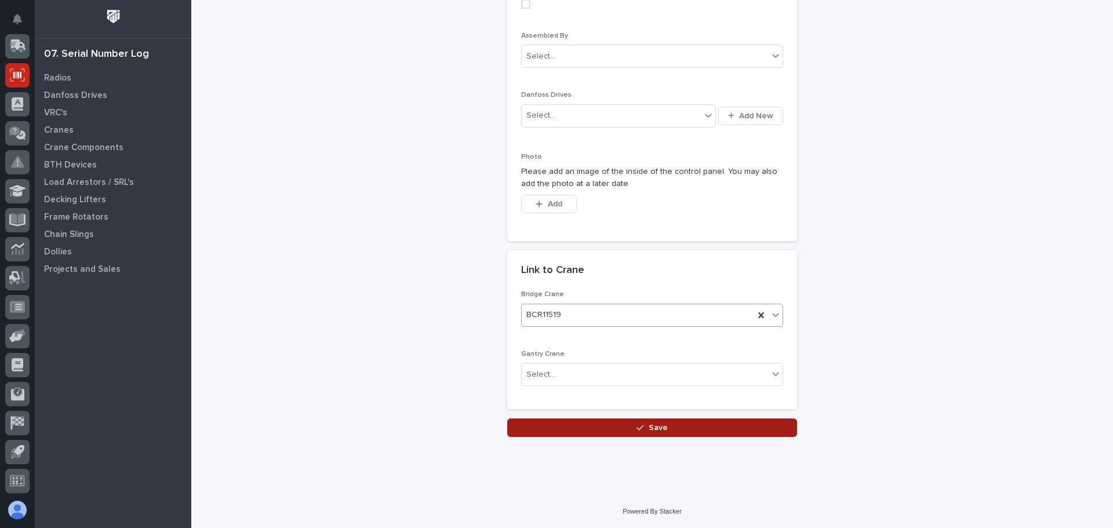
click at [638, 425] on icon "button" at bounding box center [639, 428] width 7 height 8
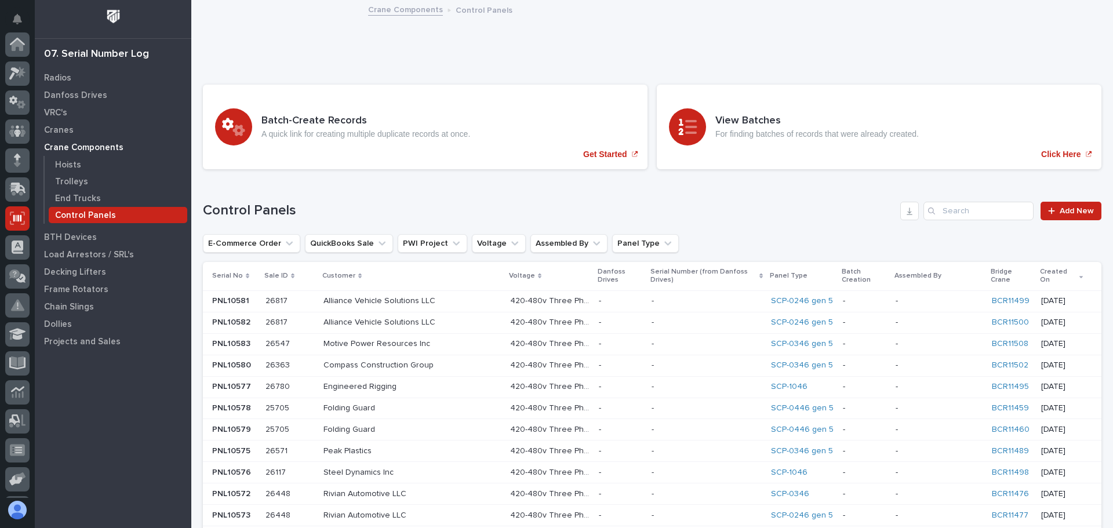
scroll to position [143, 0]
